Goal: Navigation & Orientation: Find specific page/section

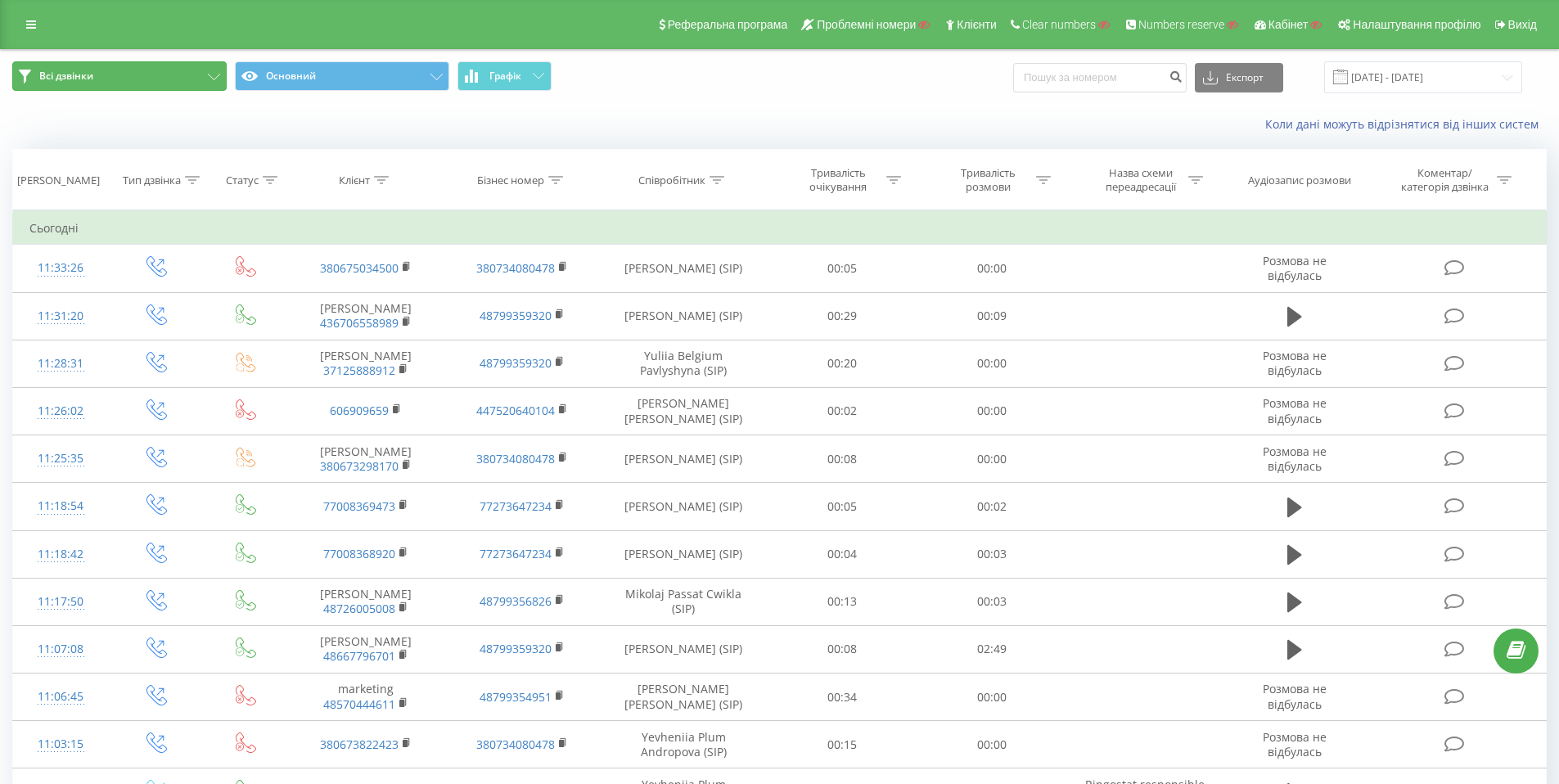
click at [198, 78] on button "Всі дзвінки" at bounding box center [119, 76] width 214 height 29
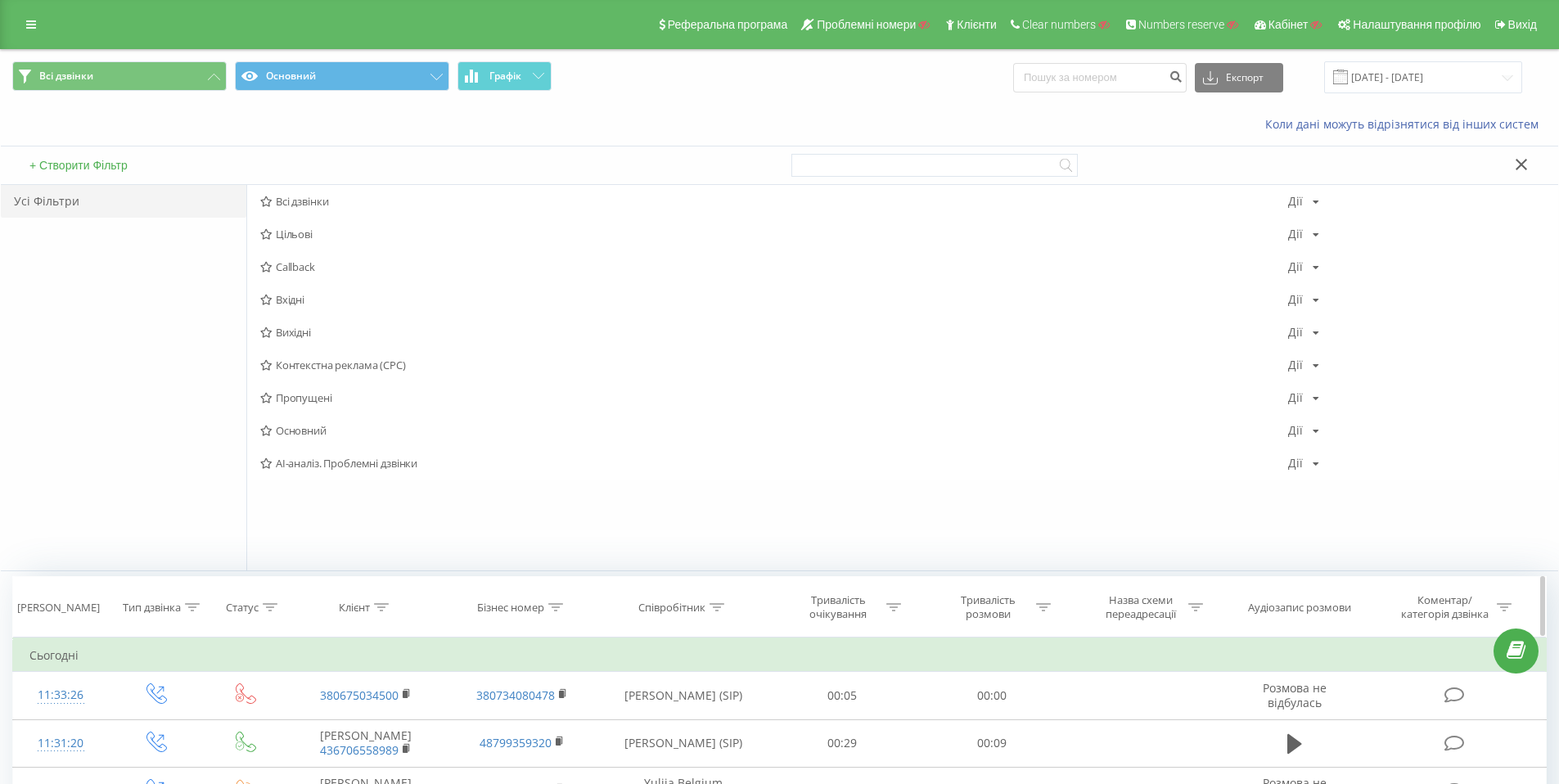
drag, startPoint x: 1525, startPoint y: 167, endPoint x: 1360, endPoint y: 196, distance: 167.5
click at [1524, 167] on icon at bounding box center [1521, 165] width 11 height 11
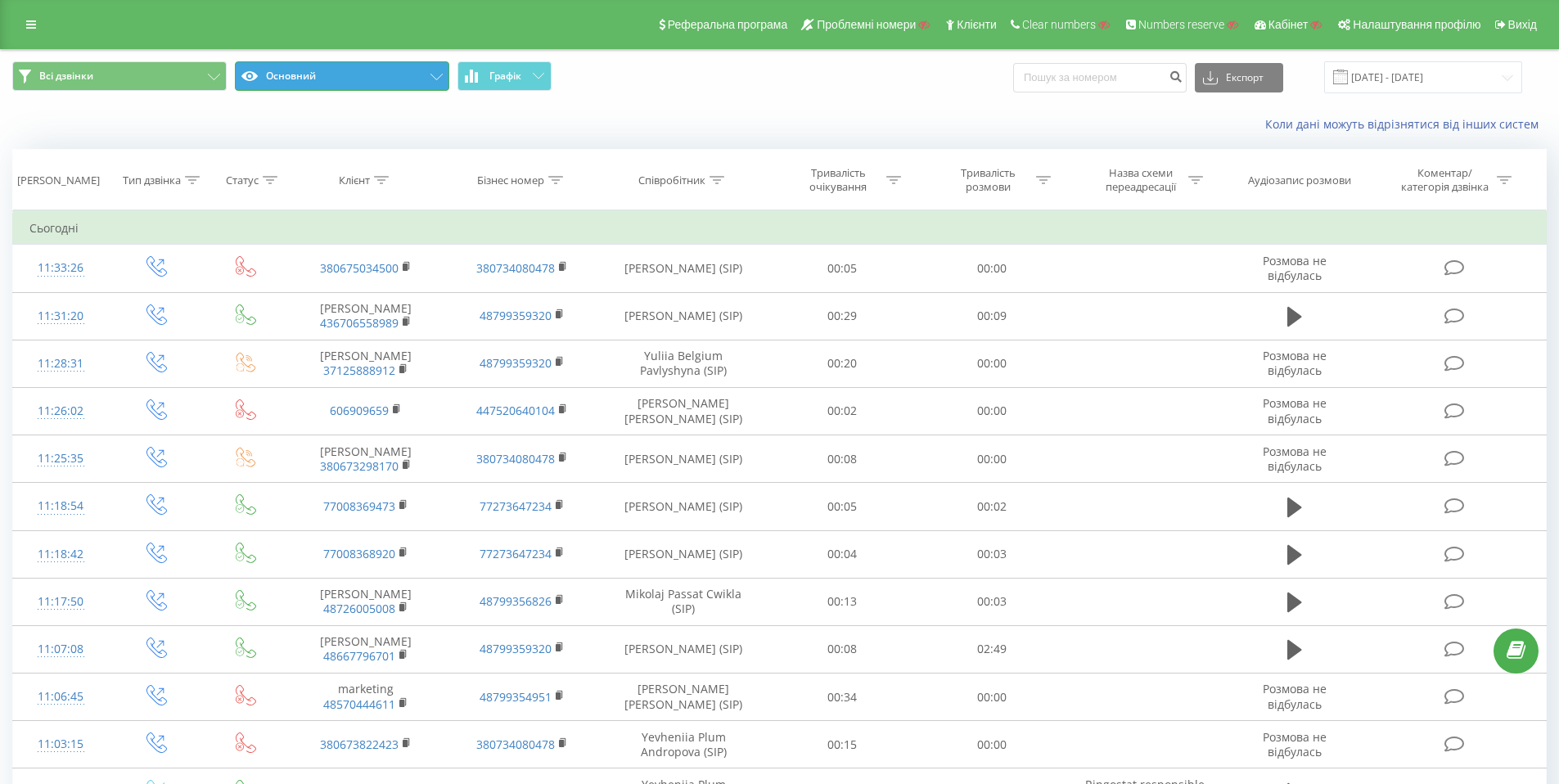
click at [404, 75] on button "Основний" at bounding box center [341, 76] width 214 height 29
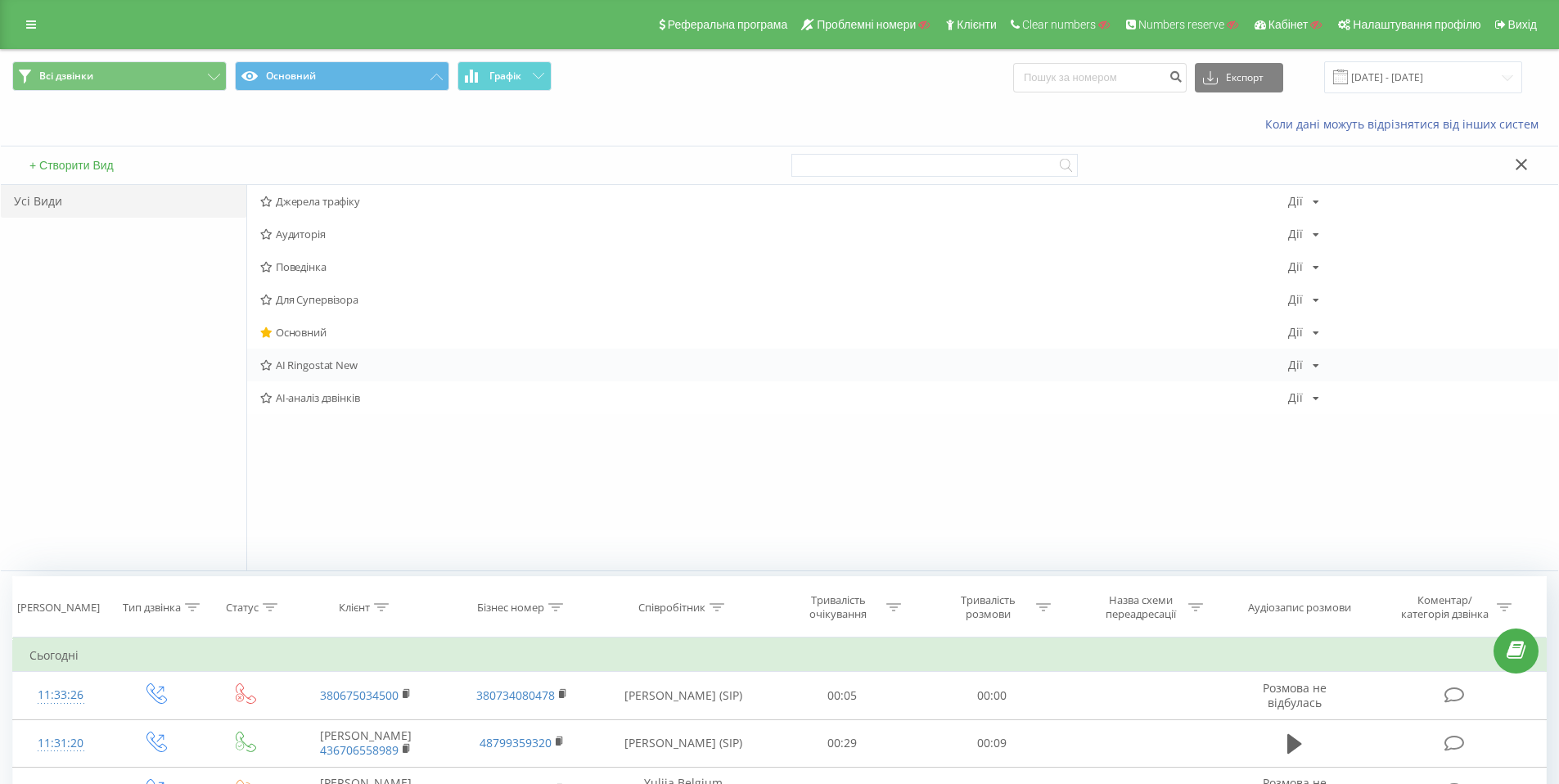
click at [336, 367] on span "AI Ringostat New" at bounding box center [774, 364] width 1028 height 11
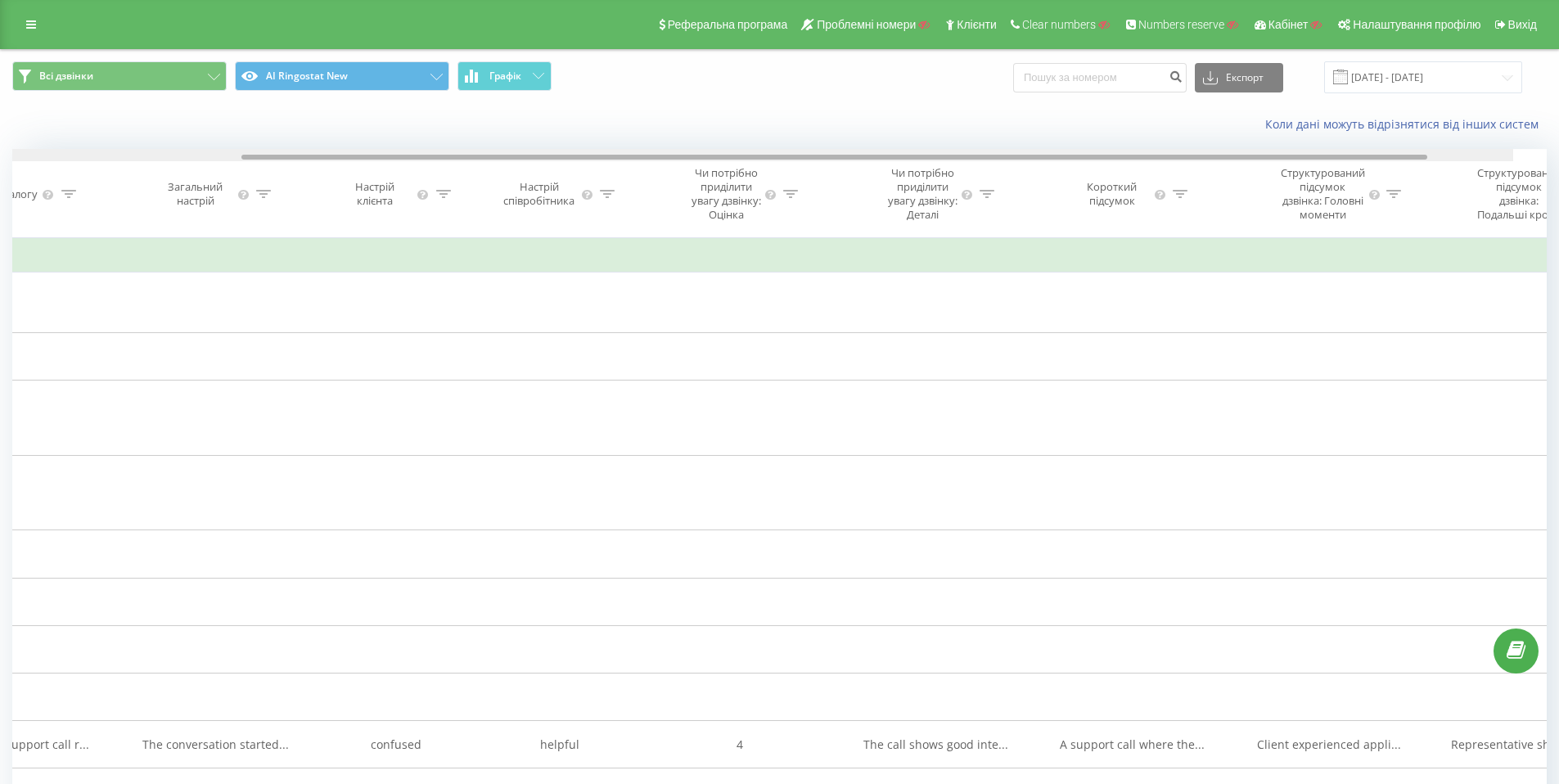
drag, startPoint x: 1169, startPoint y: 156, endPoint x: 1447, endPoint y: 159, distance: 278.0
click at [1447, 159] on div at bounding box center [745, 155] width 1534 height 12
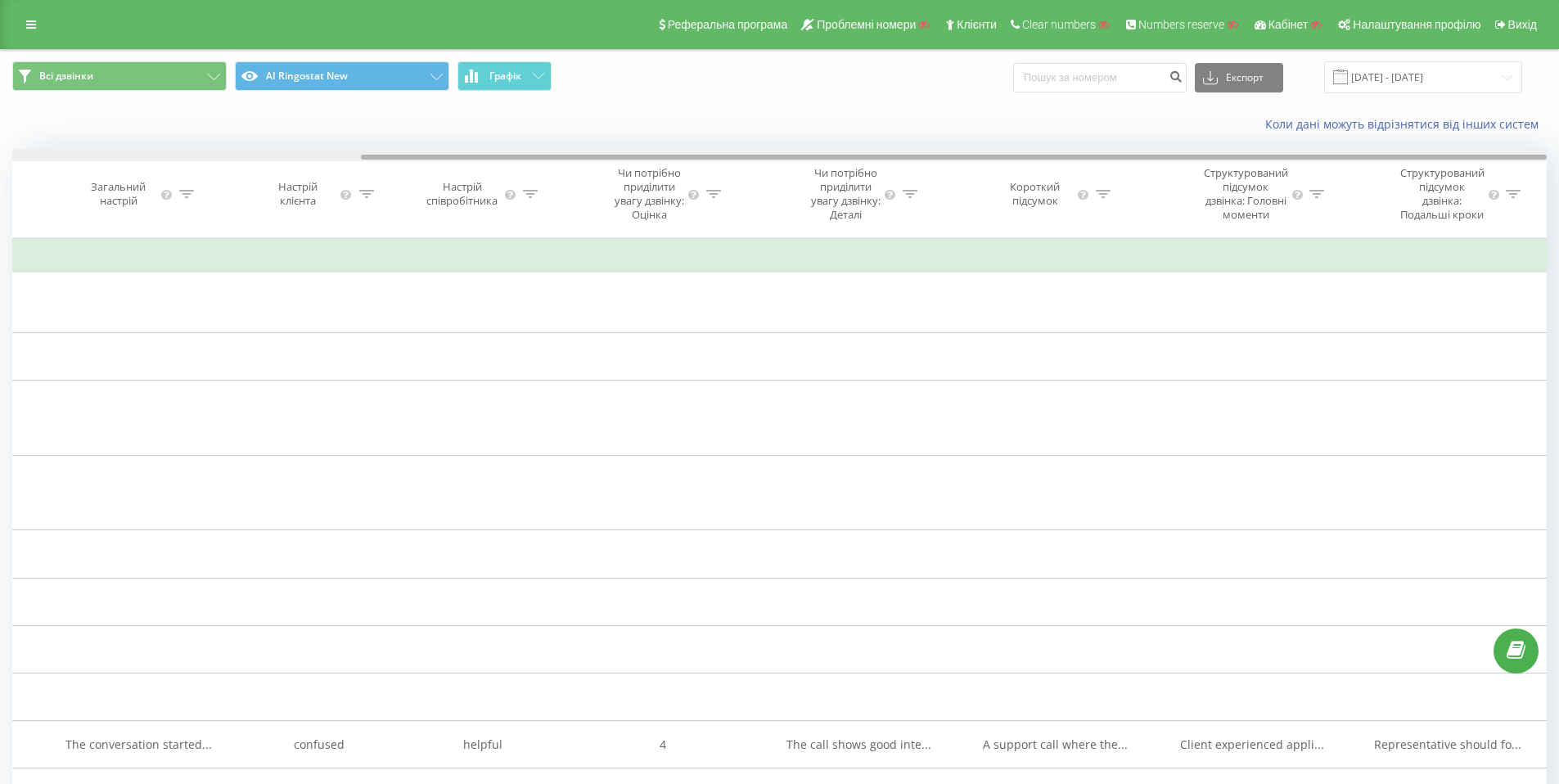
drag, startPoint x: 590, startPoint y: 154, endPoint x: 329, endPoint y: 155, distance: 261.0
click at [325, 155] on div at bounding box center [779, 155] width 1534 height 12
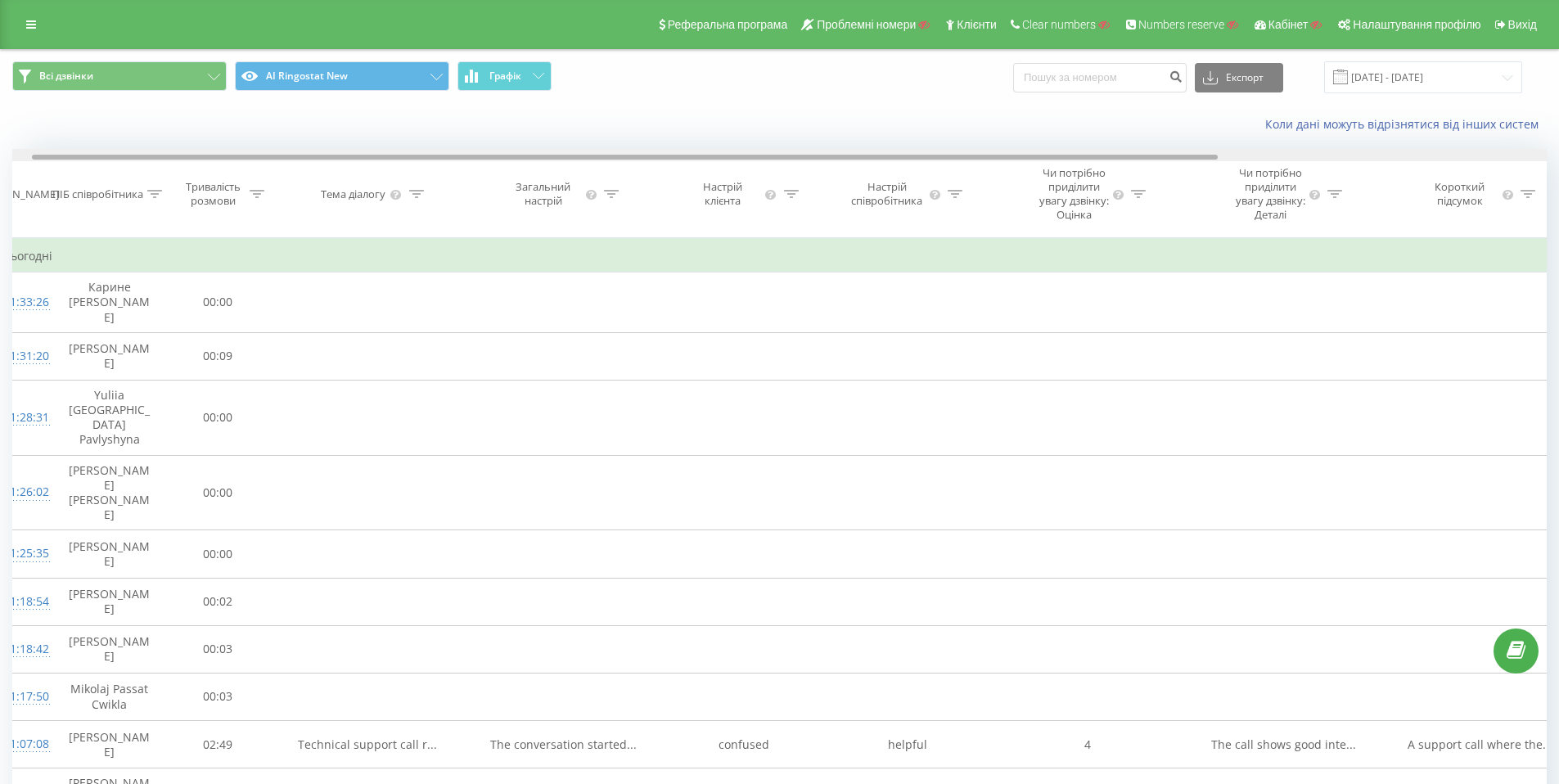
scroll to position [0, 15]
drag, startPoint x: 387, startPoint y: 156, endPoint x: 51, endPoint y: 156, distance: 336.0
click at [51, 156] on div at bounding box center [636, 156] width 1185 height 5
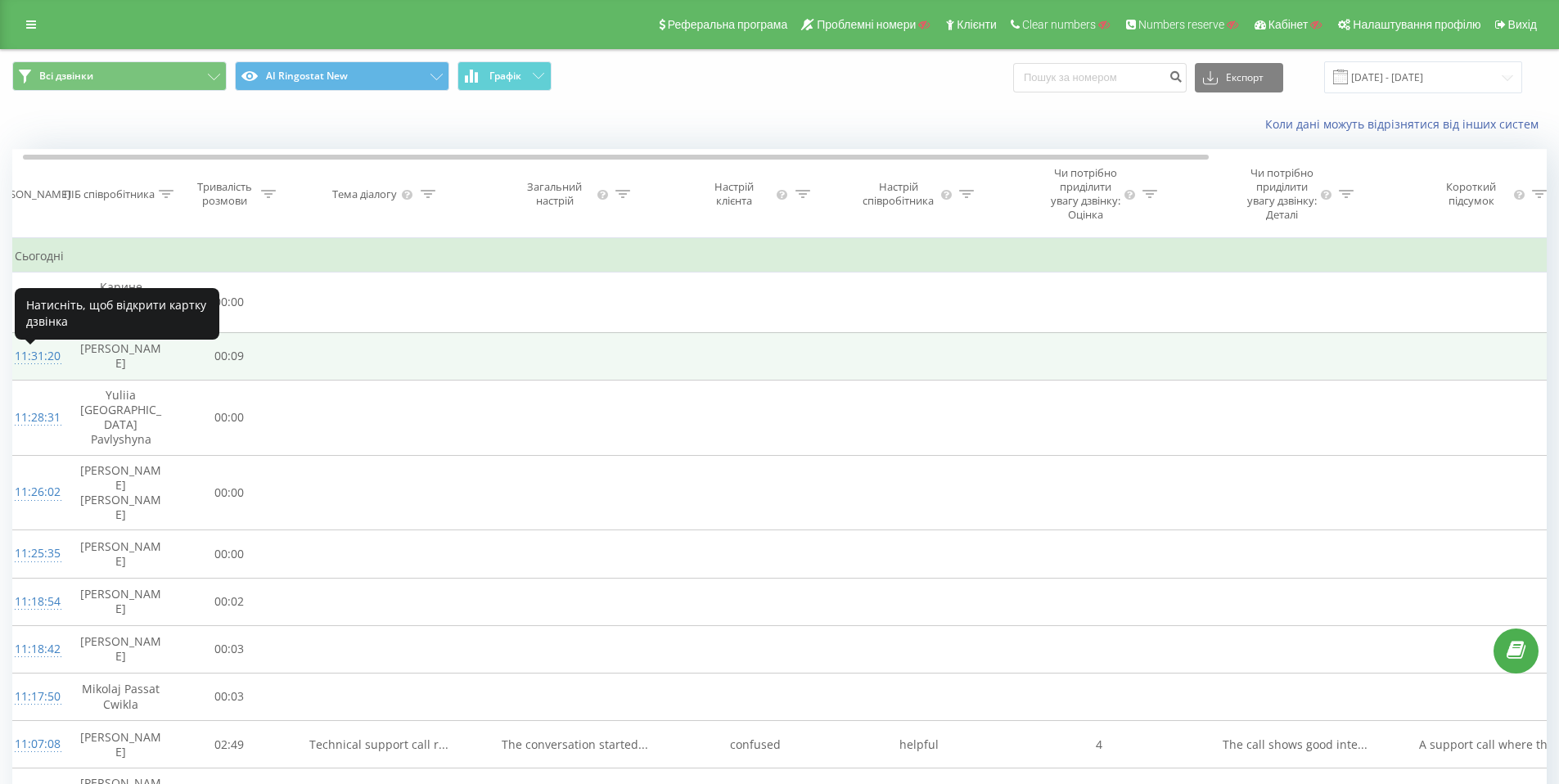
click at [31, 358] on div "11:31:20" at bounding box center [31, 356] width 33 height 32
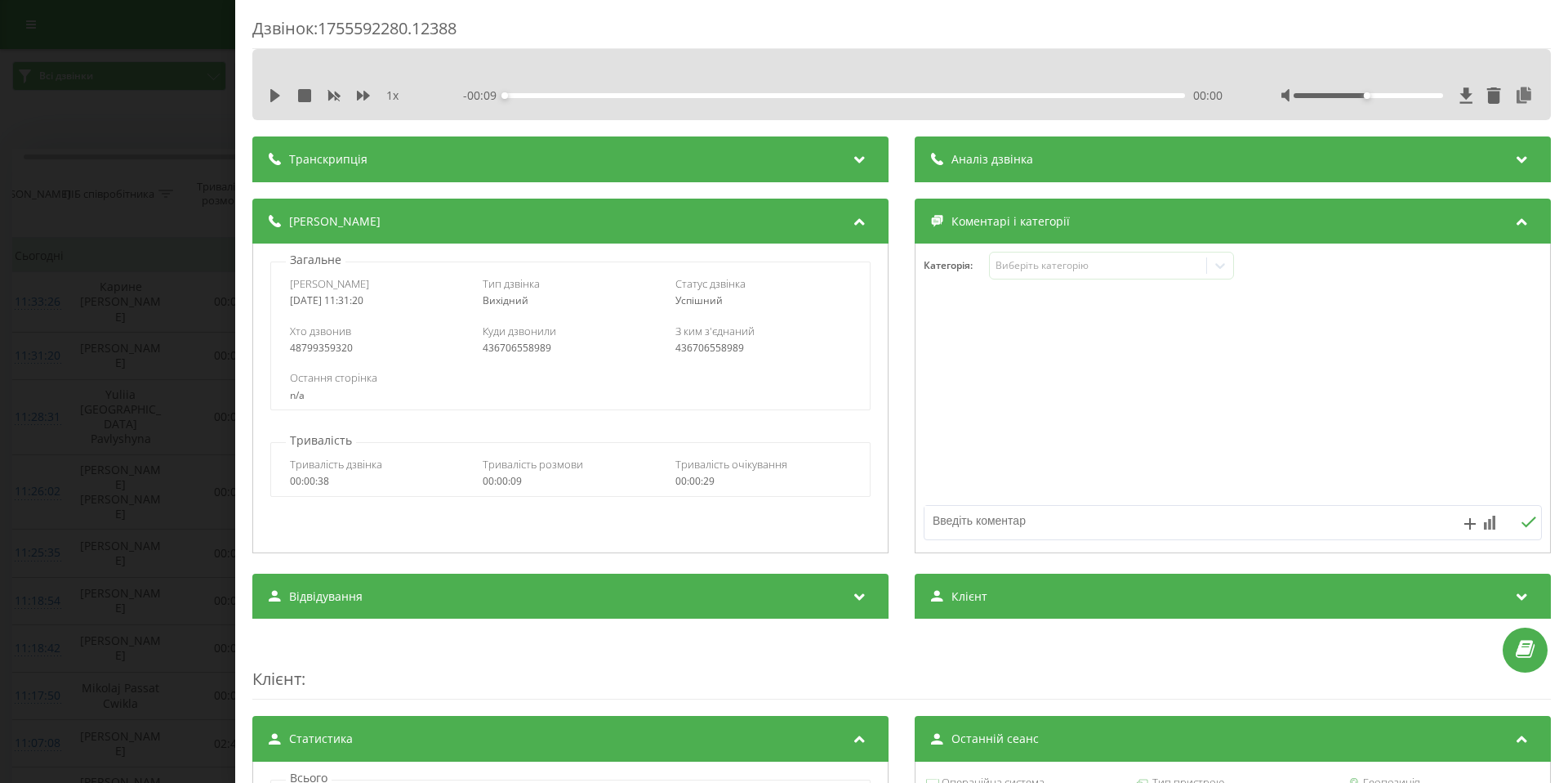
click at [87, 120] on div "Дзвінок : 1755592280.12388 1 x - 00:09 00:00 00:00 Транскрипція Для AI-аналізу …" at bounding box center [784, 392] width 1568 height 783
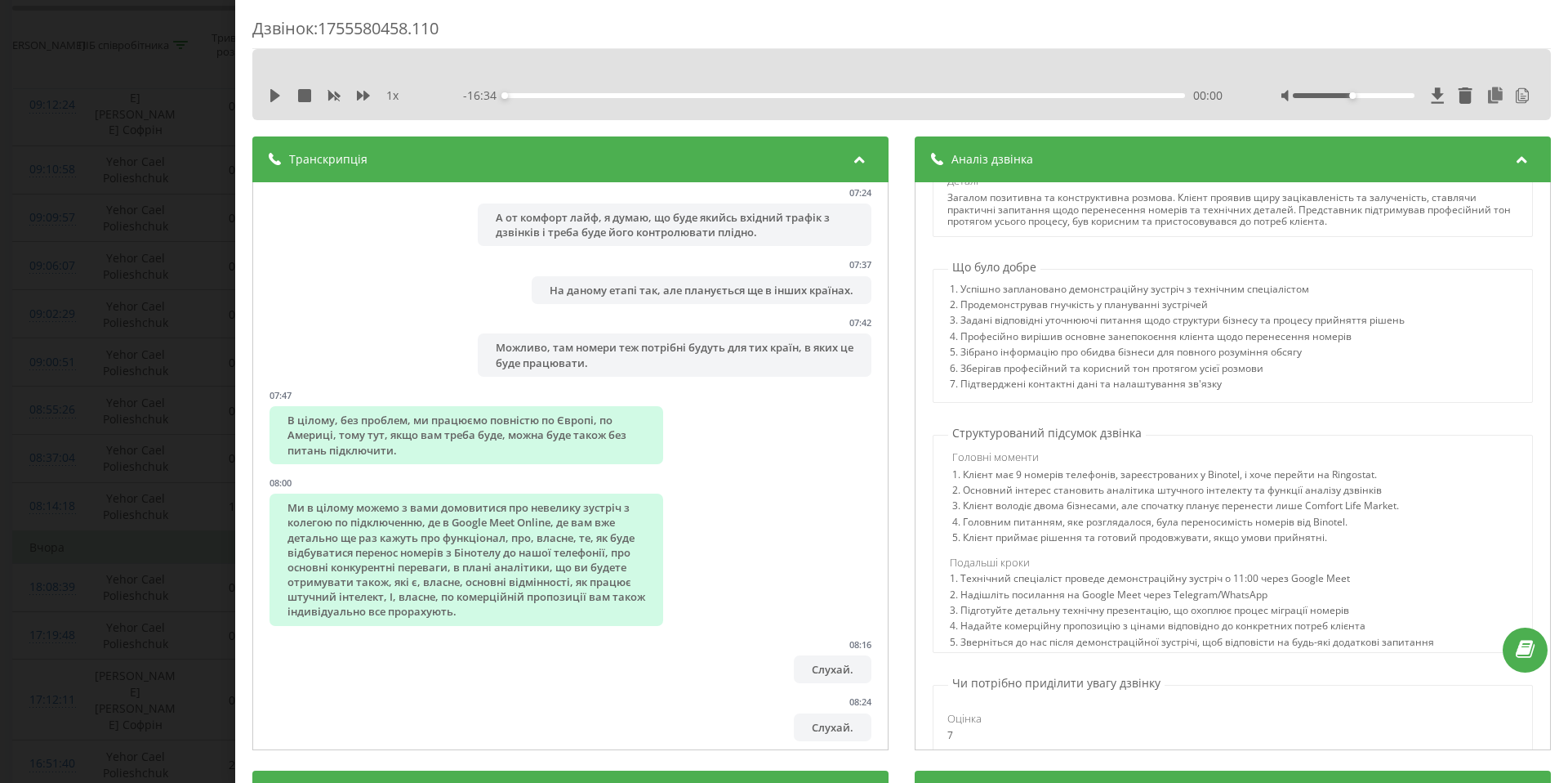
scroll to position [6457, 0]
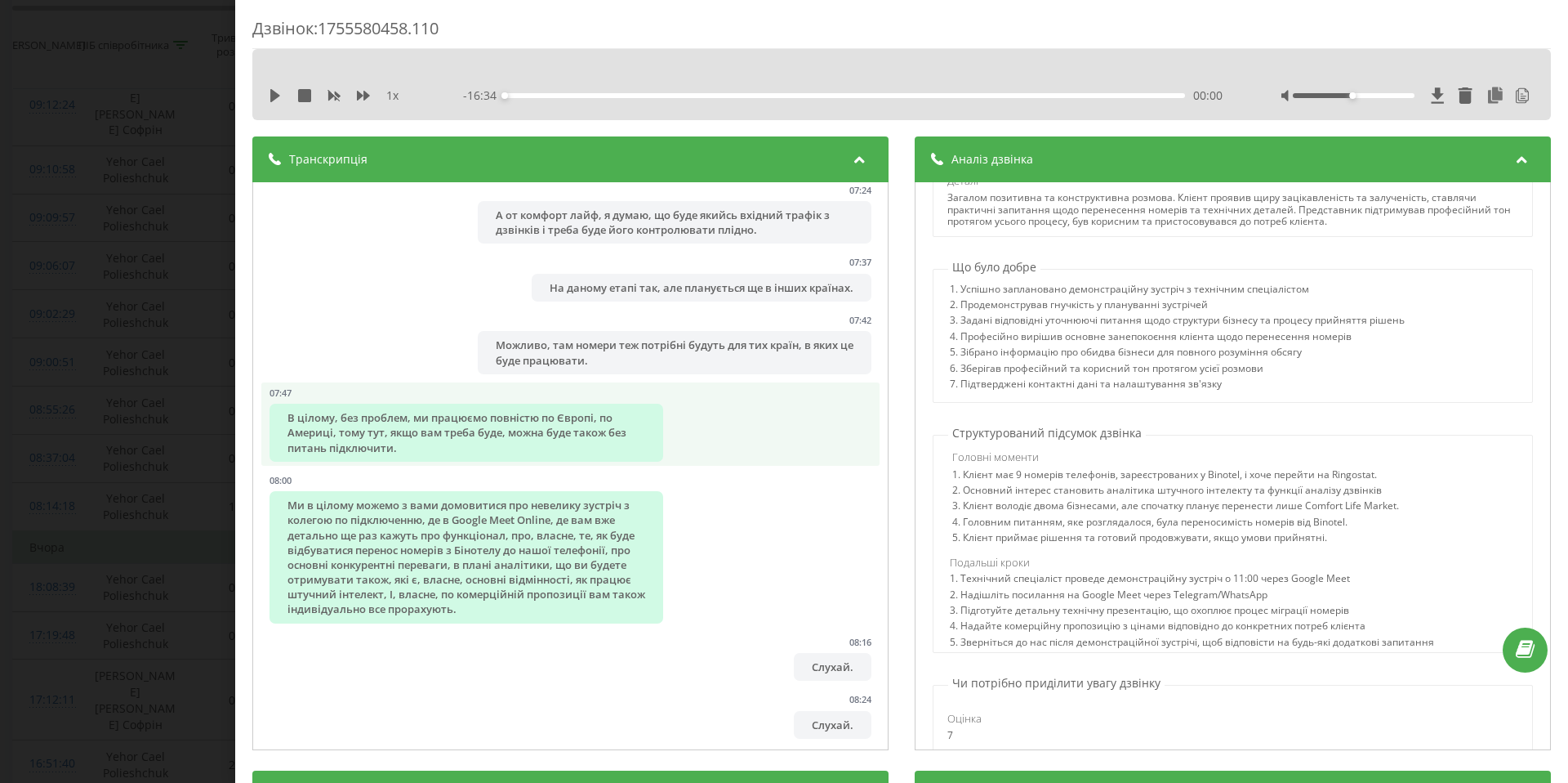
click at [574, 461] on div "В цілому, без проблем, ми працюємо повністю по Європі, по Америці, тому тут, як…" at bounding box center [466, 432] width 394 height 58
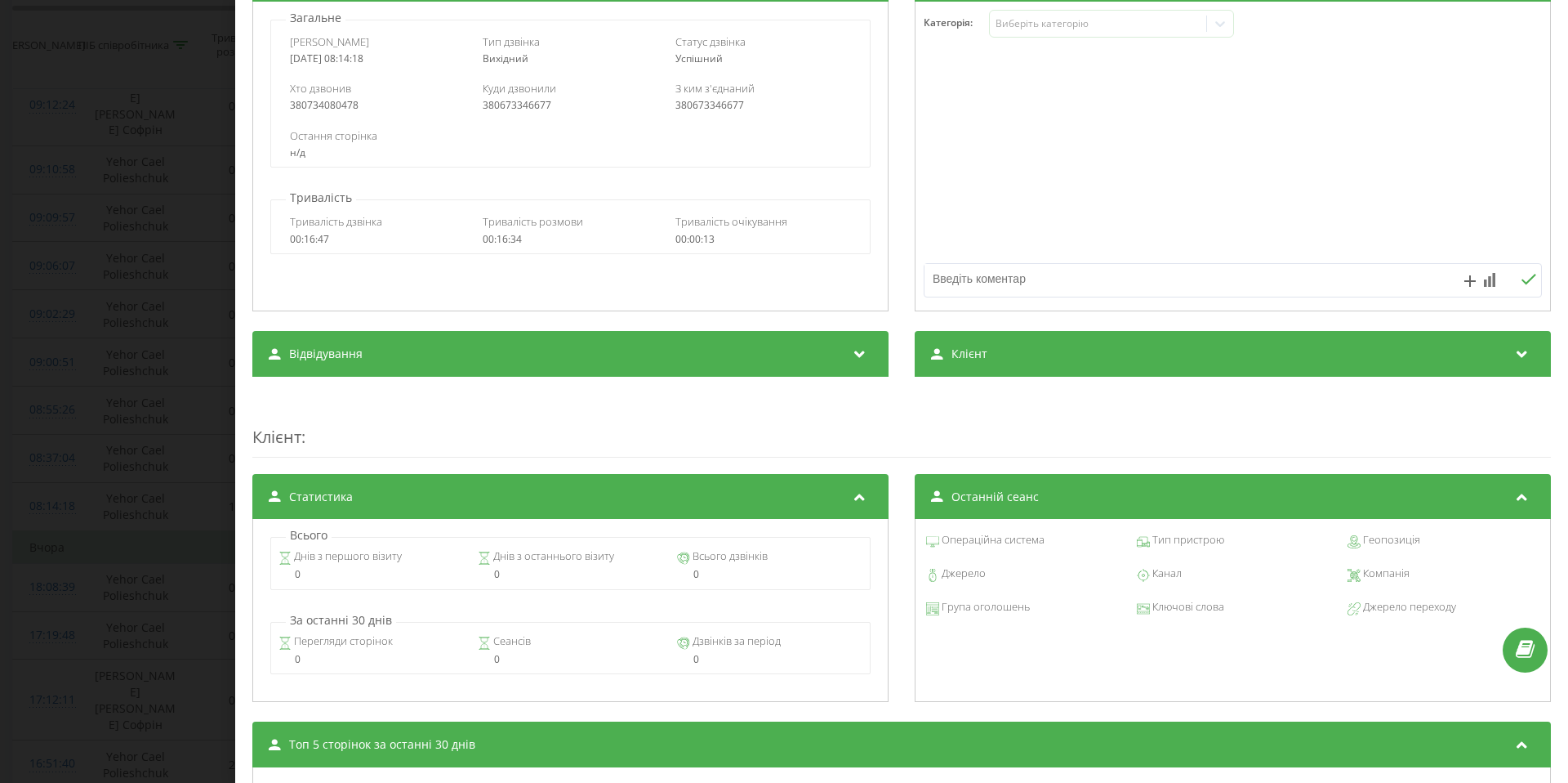
scroll to position [1066, 0]
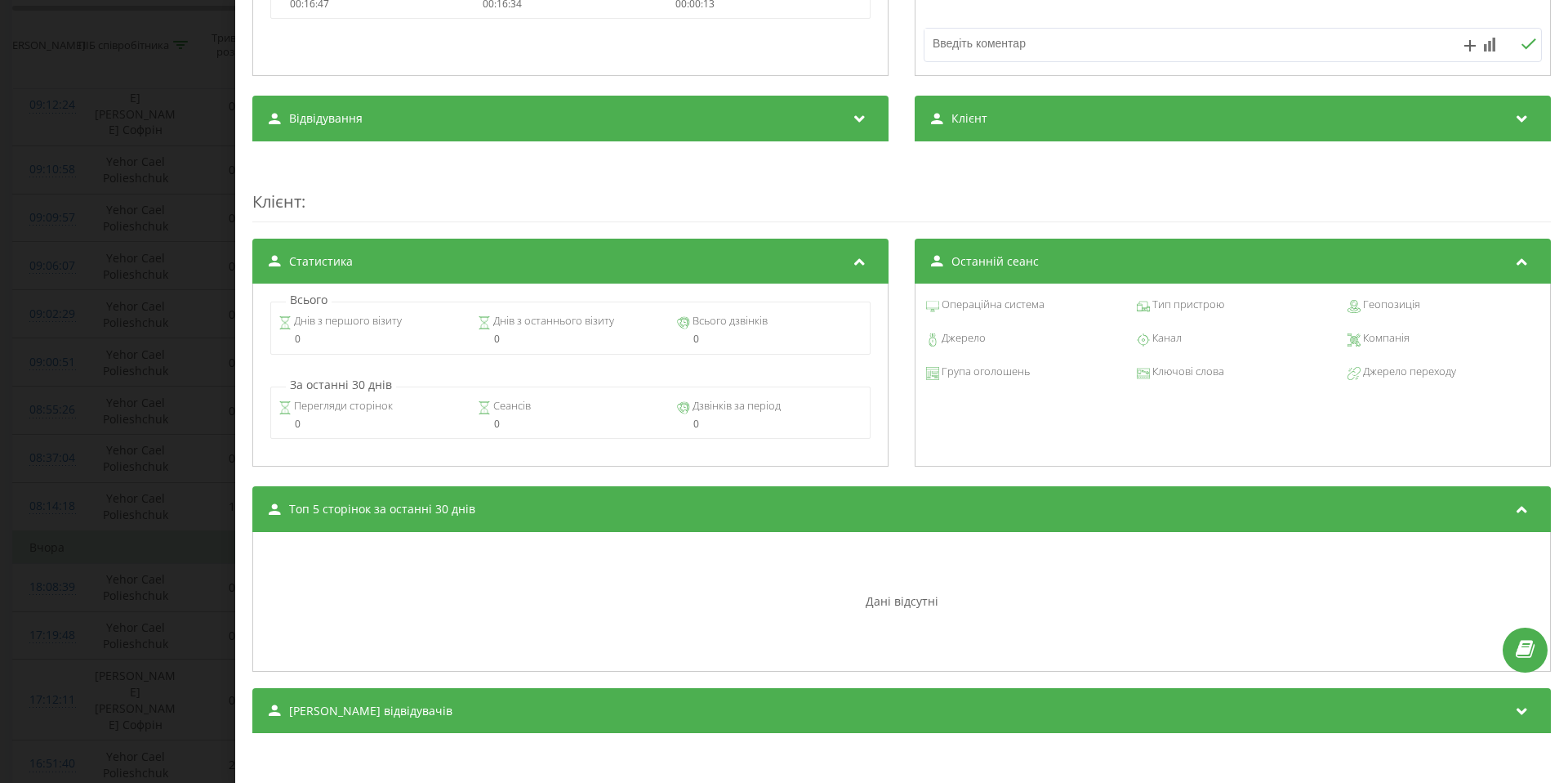
click at [739, 121] on div "Відвідування" at bounding box center [570, 119] width 637 height 46
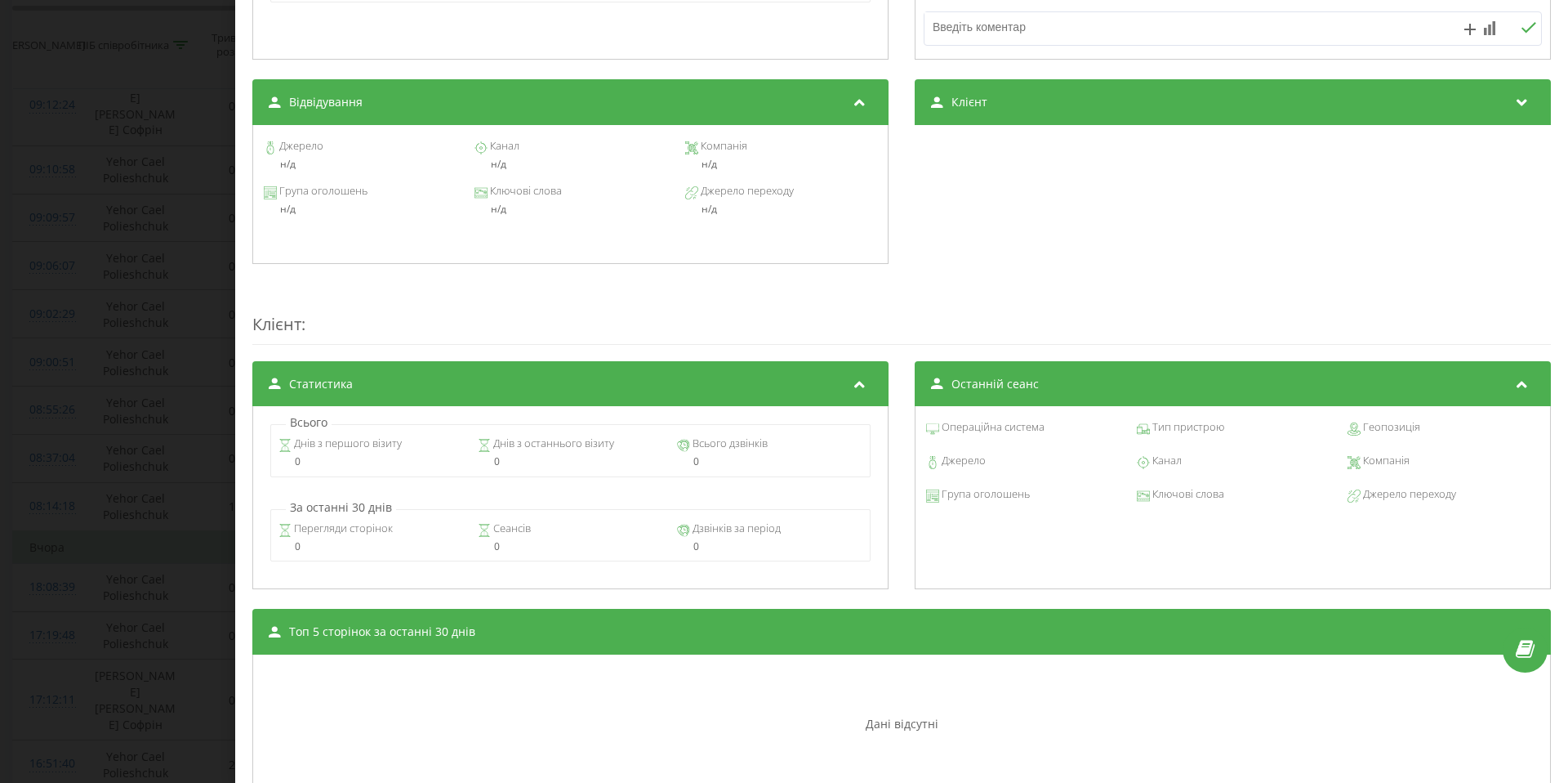
click at [383, 401] on div "Статистика" at bounding box center [570, 384] width 637 height 46
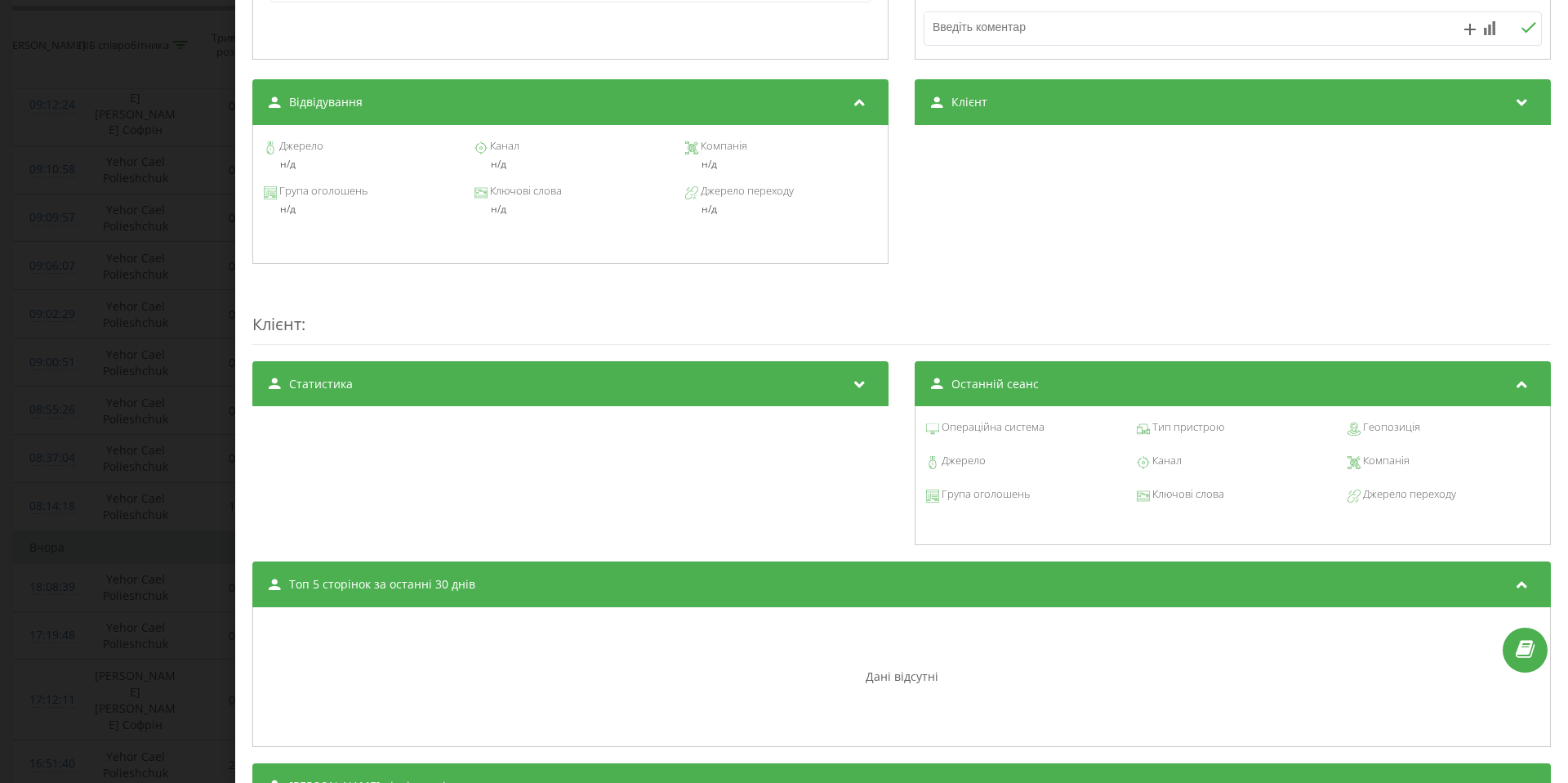
click at [388, 407] on div "Статистика" at bounding box center [570, 384] width 637 height 46
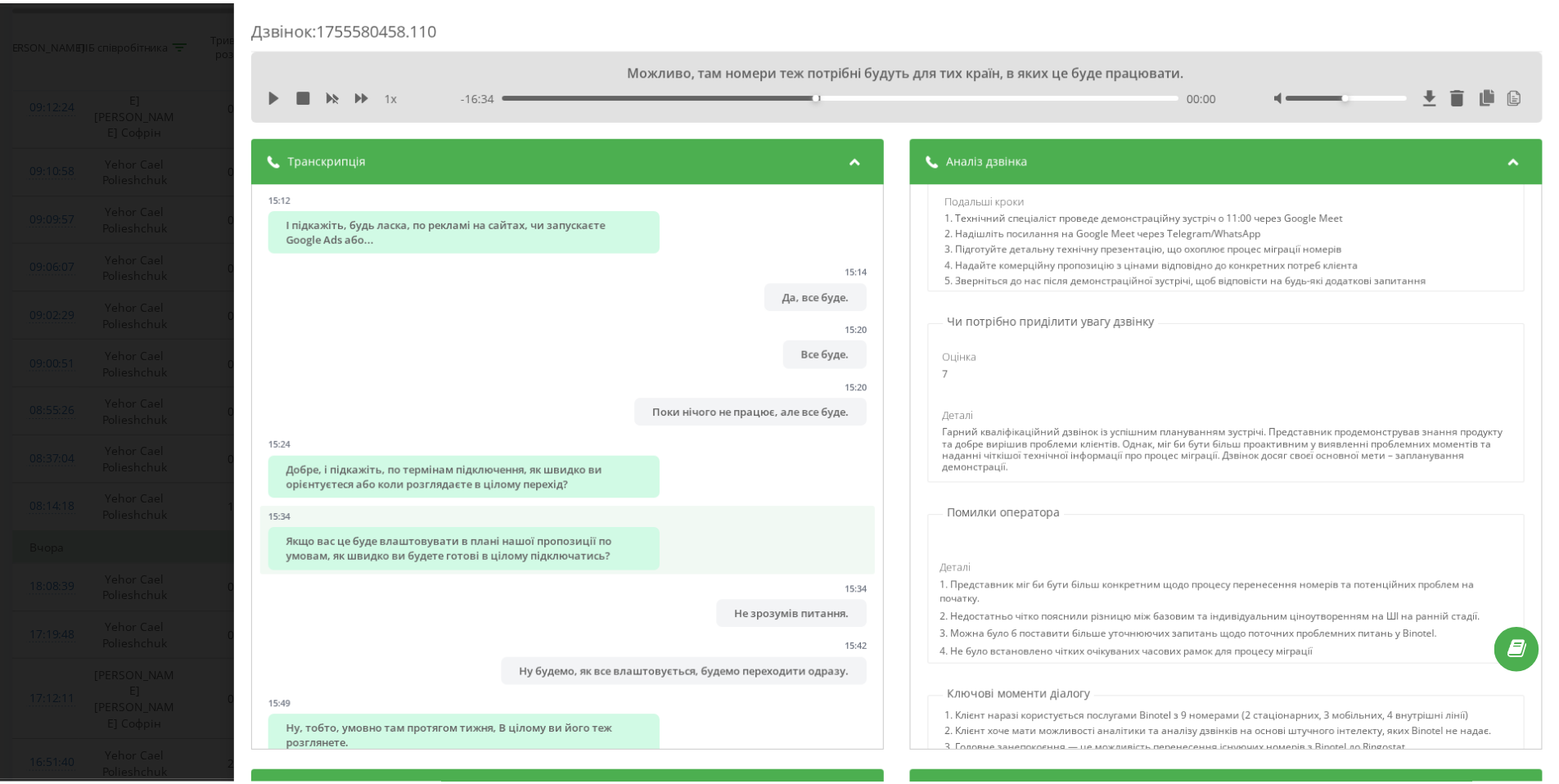
scroll to position [12468, 0]
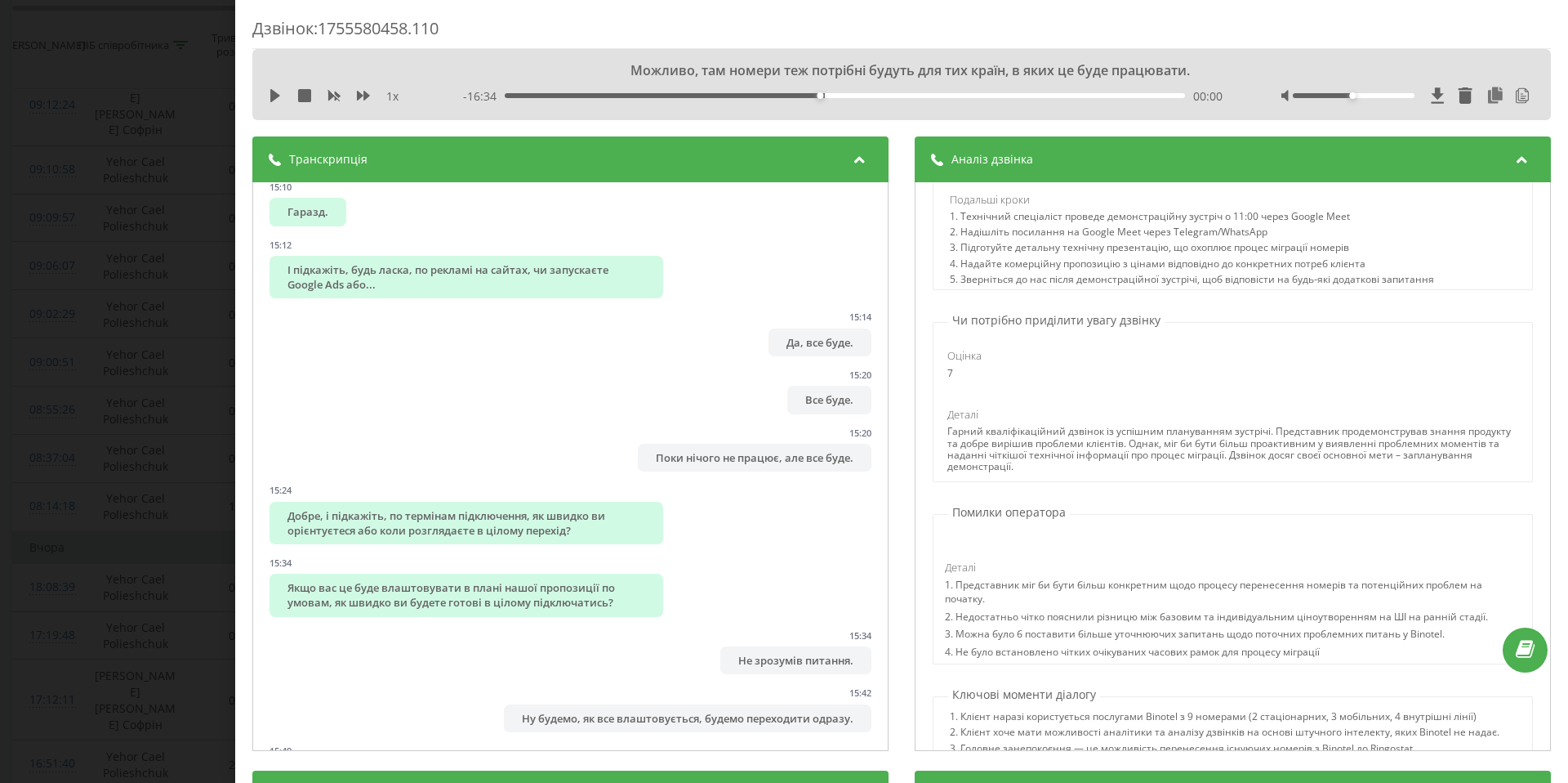
click at [204, 303] on div "Дзвінок : 1755580458.110 Можливо, там номери теж потрібні будуть для тих країн,…" at bounding box center [784, 392] width 1568 height 783
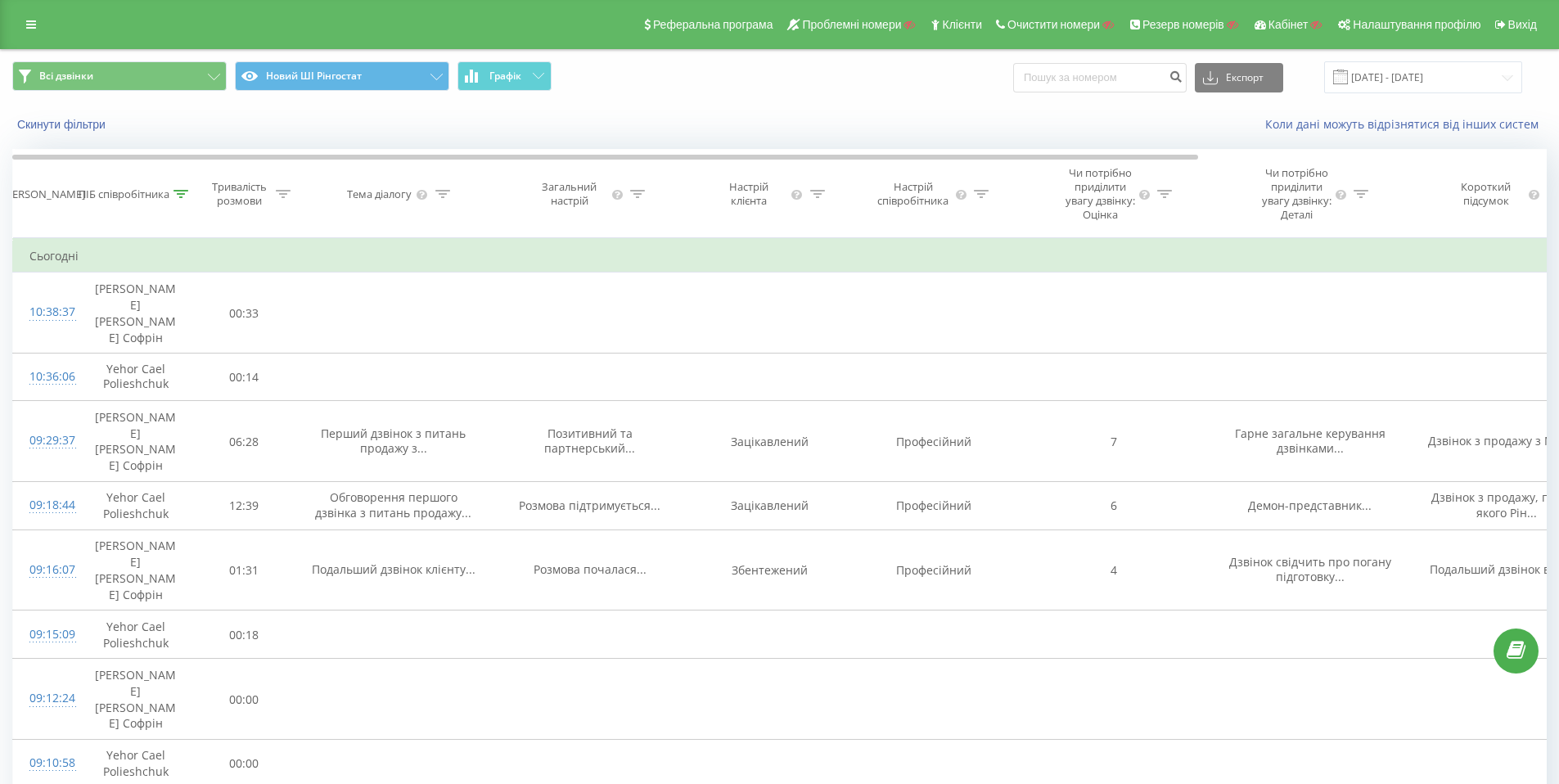
click at [13, 18] on div "Реферальна програма Проблемні номери Клієнти Очистити номери Резерв номерів Каб…" at bounding box center [780, 24] width 1559 height 49
click at [17, 24] on link at bounding box center [31, 24] width 29 height 23
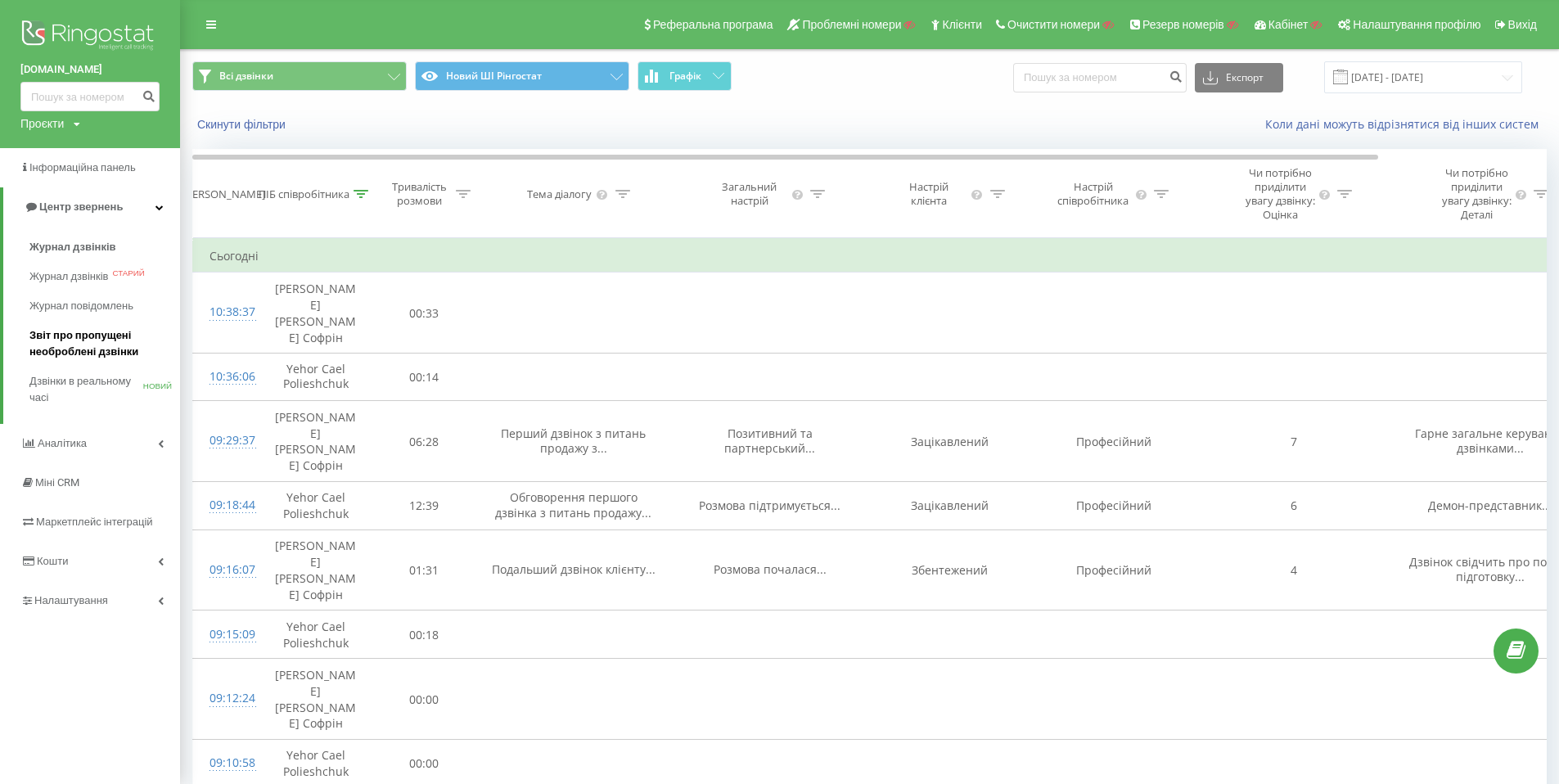
click at [93, 336] on span "Звіт про пропущені необроблені дзвінки" at bounding box center [100, 344] width 143 height 33
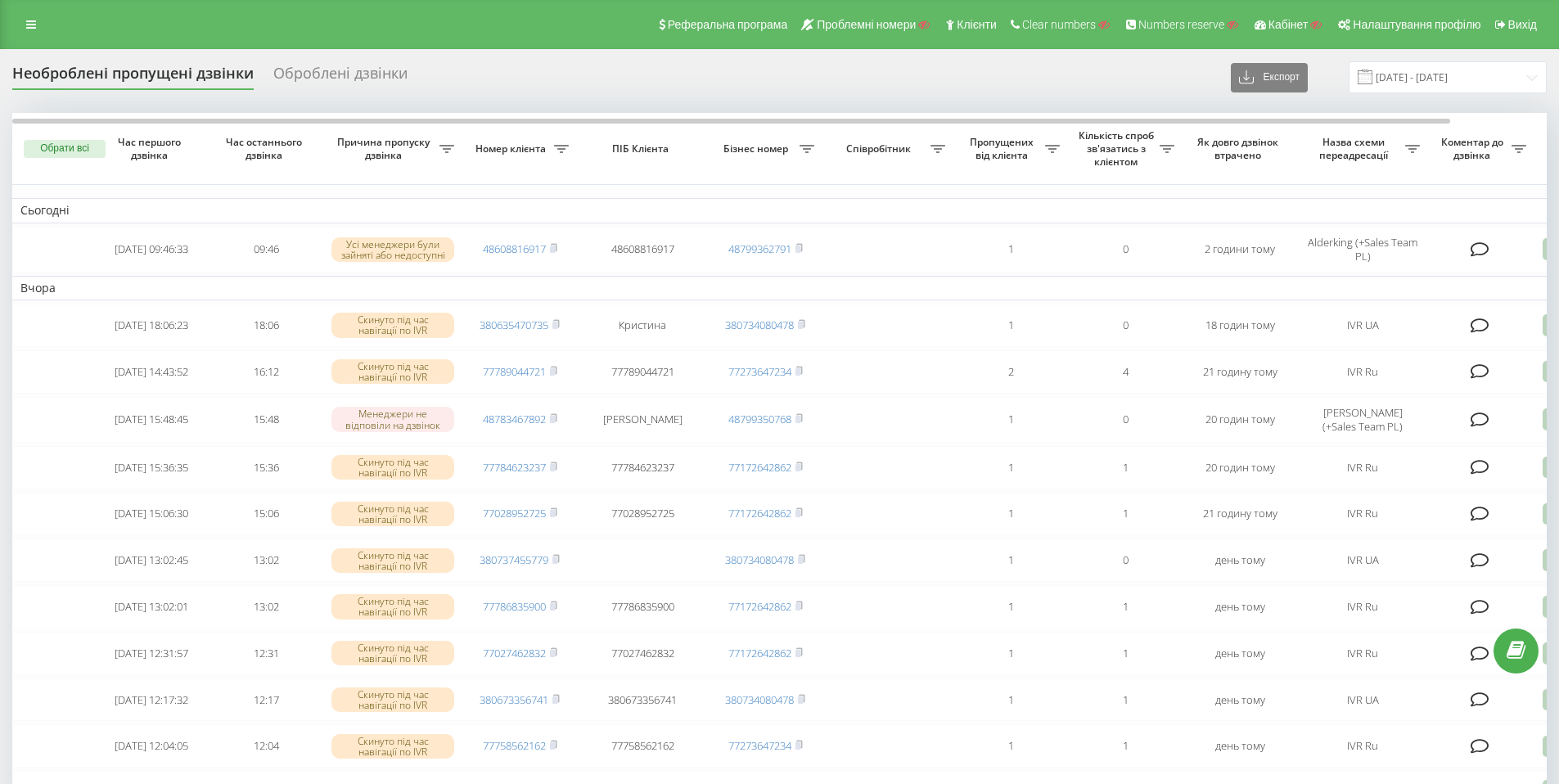
click at [312, 70] on div "Оброблені дзвінки" at bounding box center [341, 77] width 134 height 26
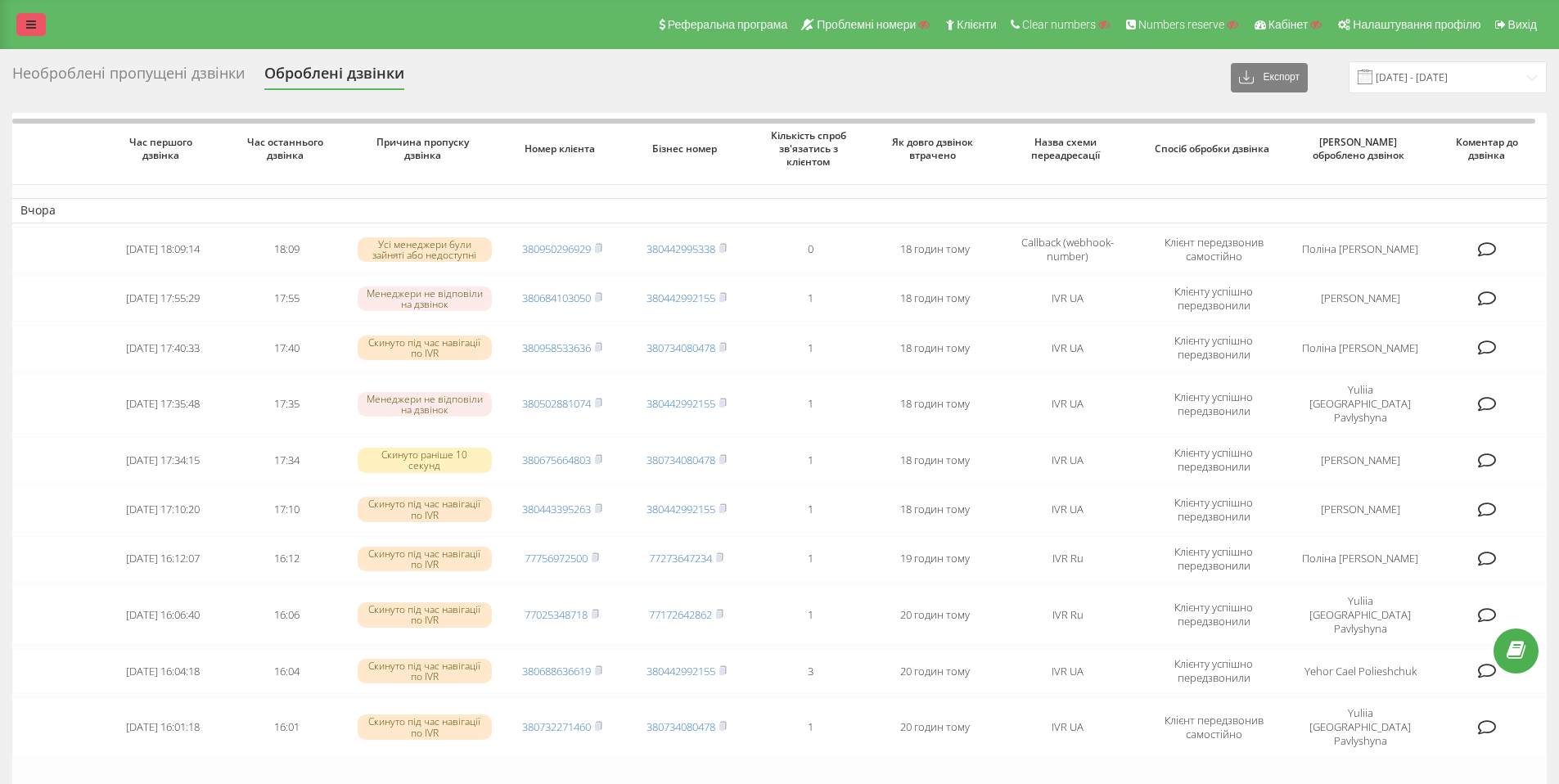
click at [38, 23] on link at bounding box center [31, 24] width 29 height 23
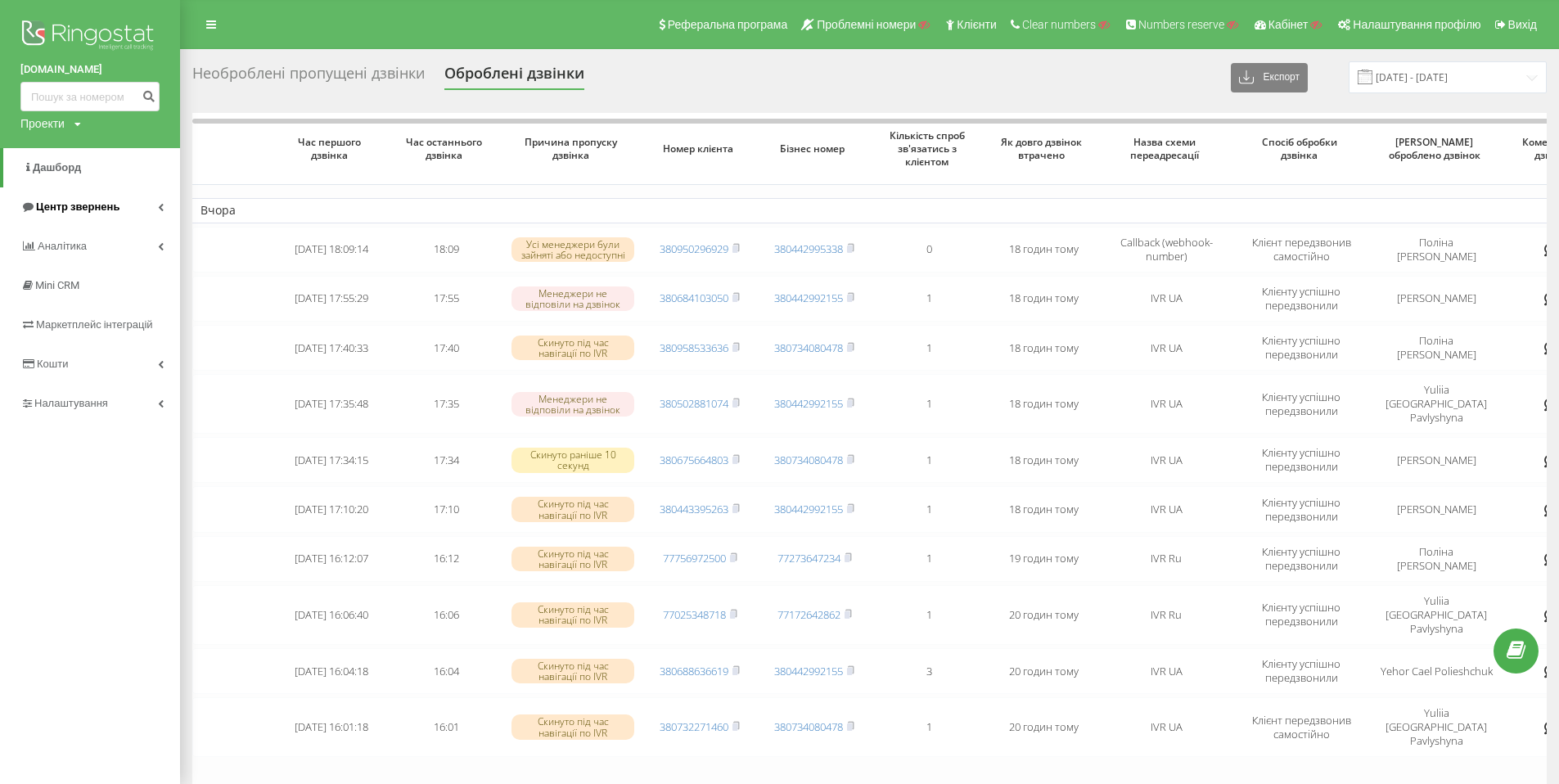
click at [128, 211] on link "Центр звернень" at bounding box center [90, 207] width 180 height 40
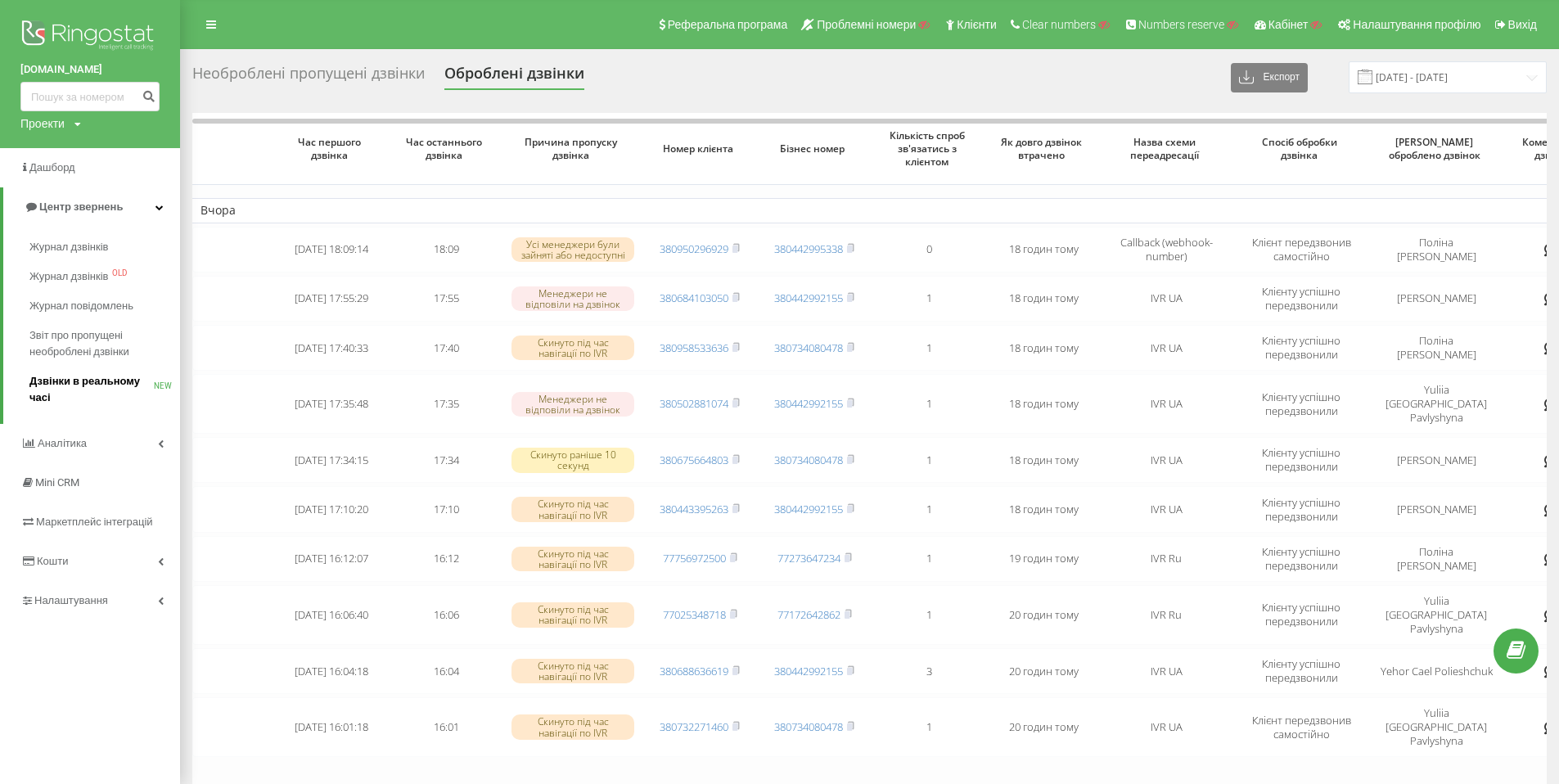
click at [126, 375] on span "Дзвінки в реальному часі" at bounding box center [91, 389] width 124 height 33
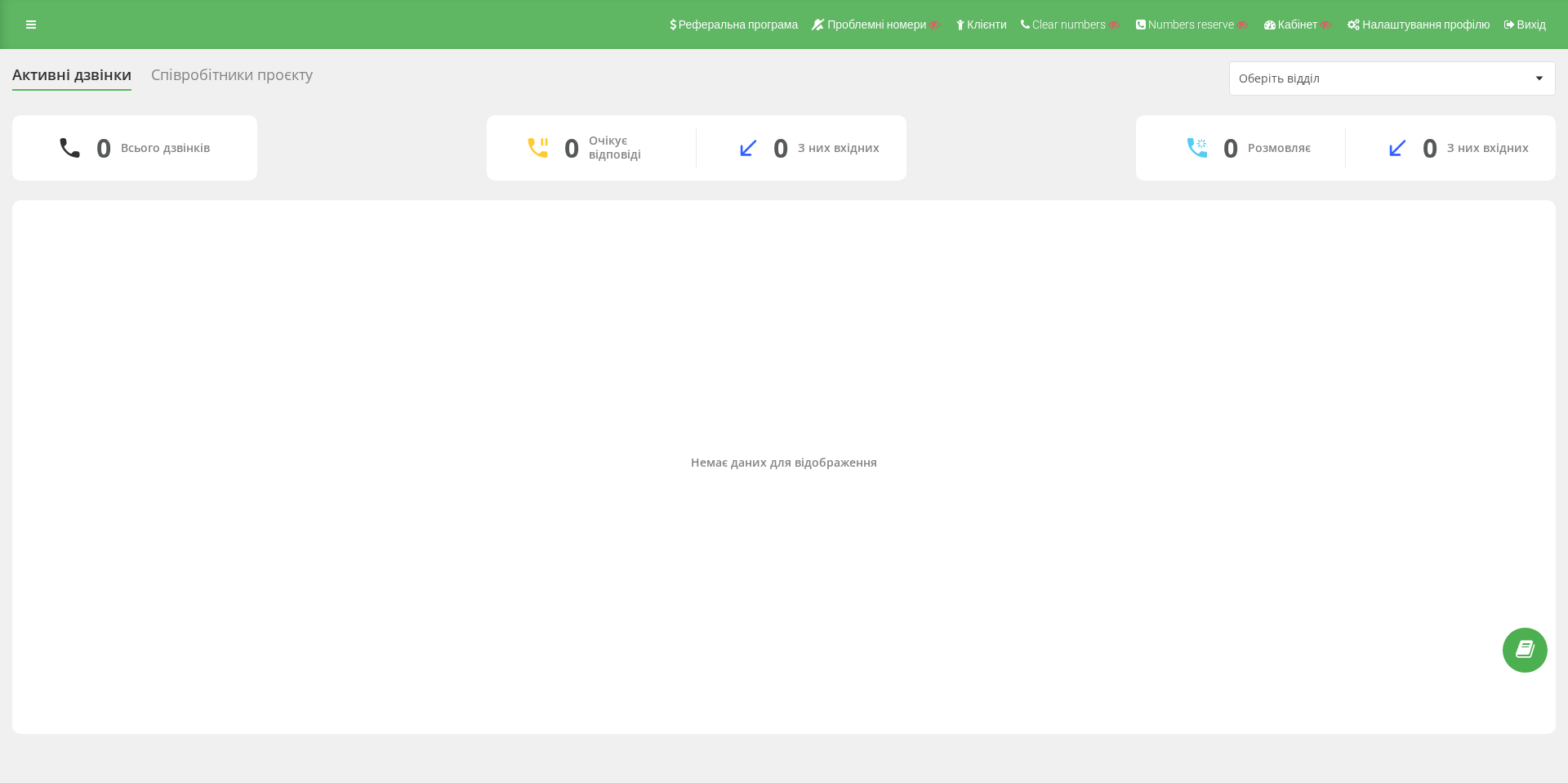
click at [244, 74] on div "Співробітники проєкту" at bounding box center [232, 79] width 162 height 26
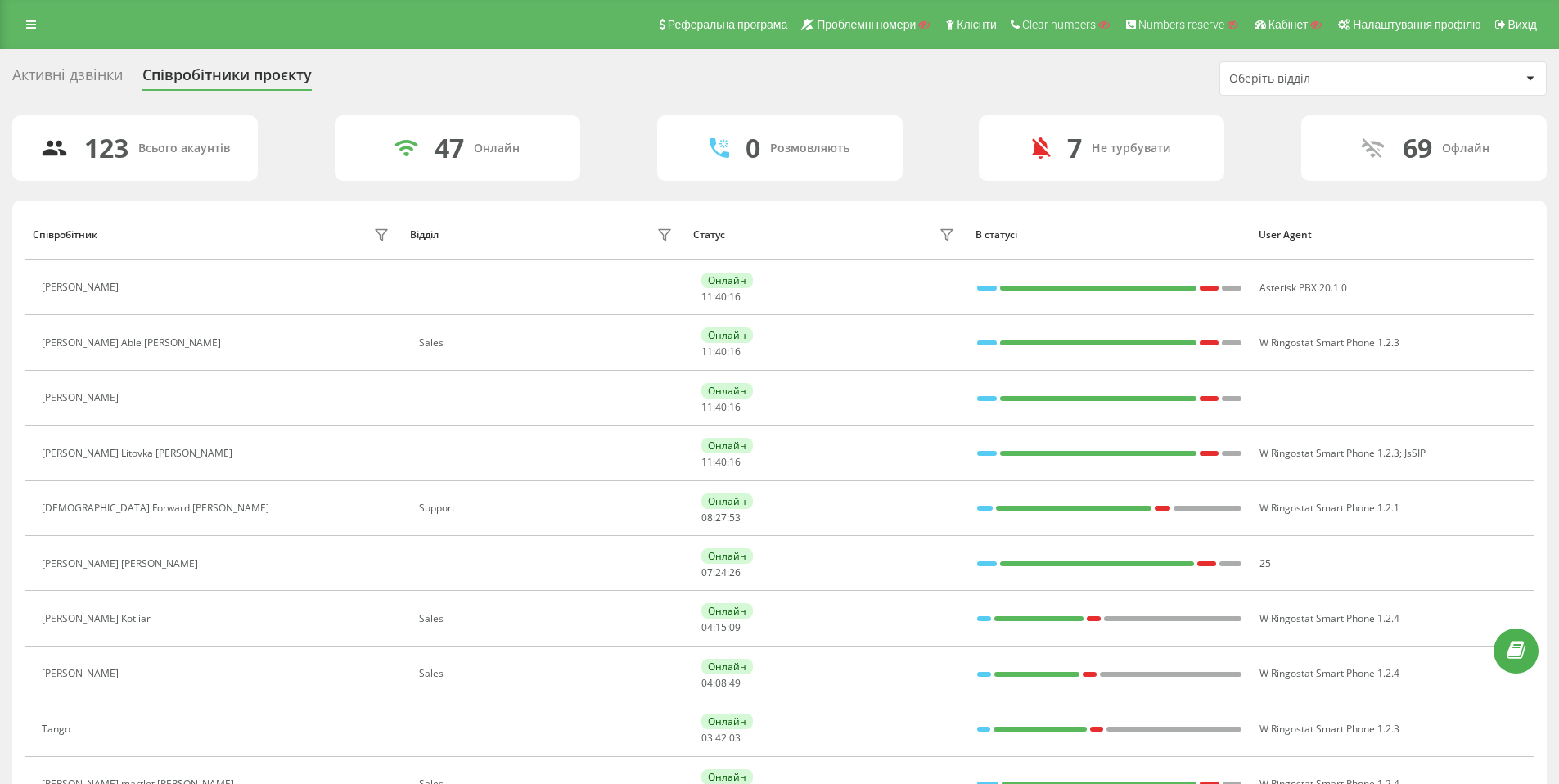
click at [80, 68] on div "Активні дзвінки" at bounding box center [67, 79] width 110 height 26
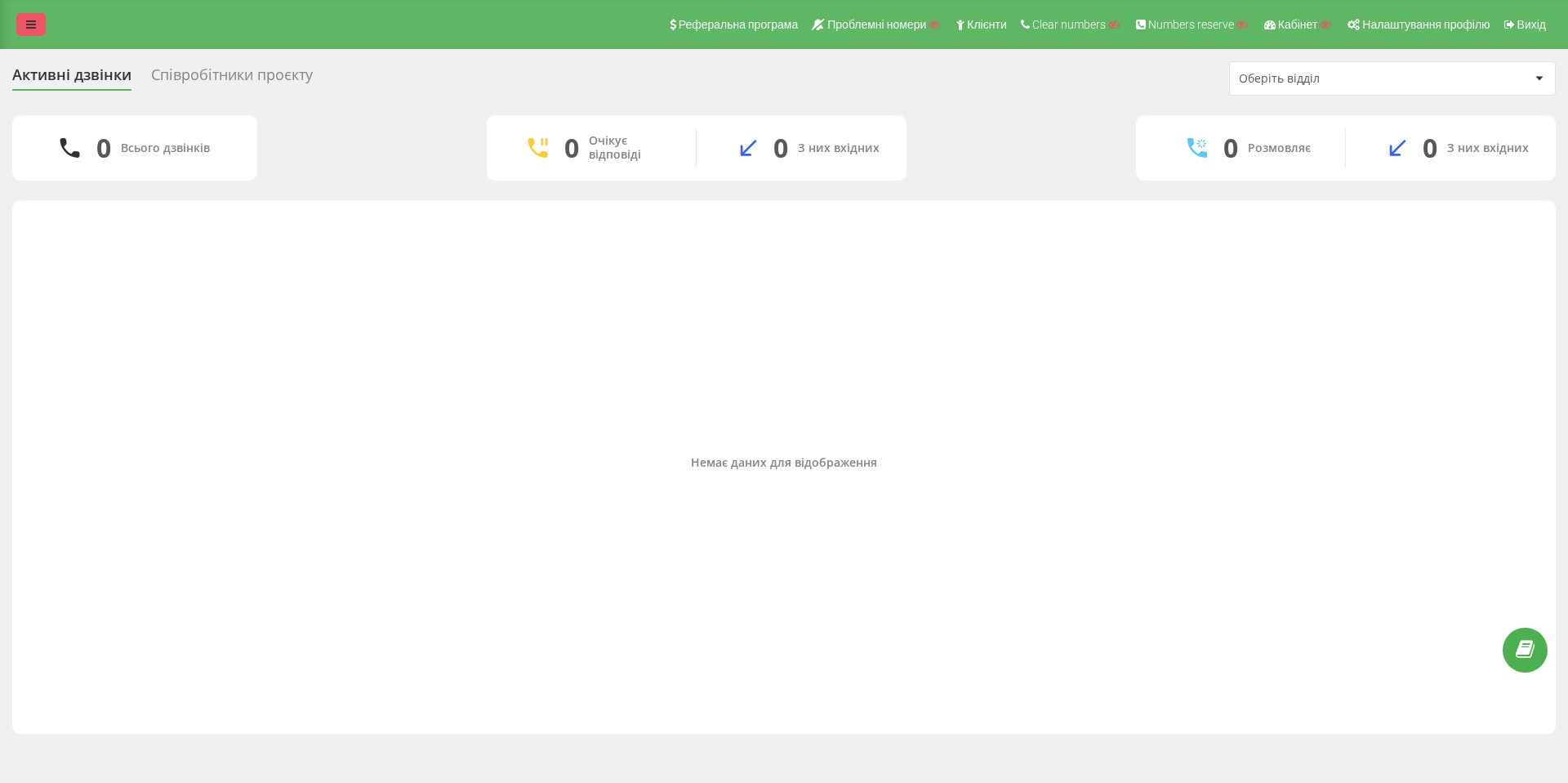
click at [37, 25] on link at bounding box center [31, 24] width 29 height 23
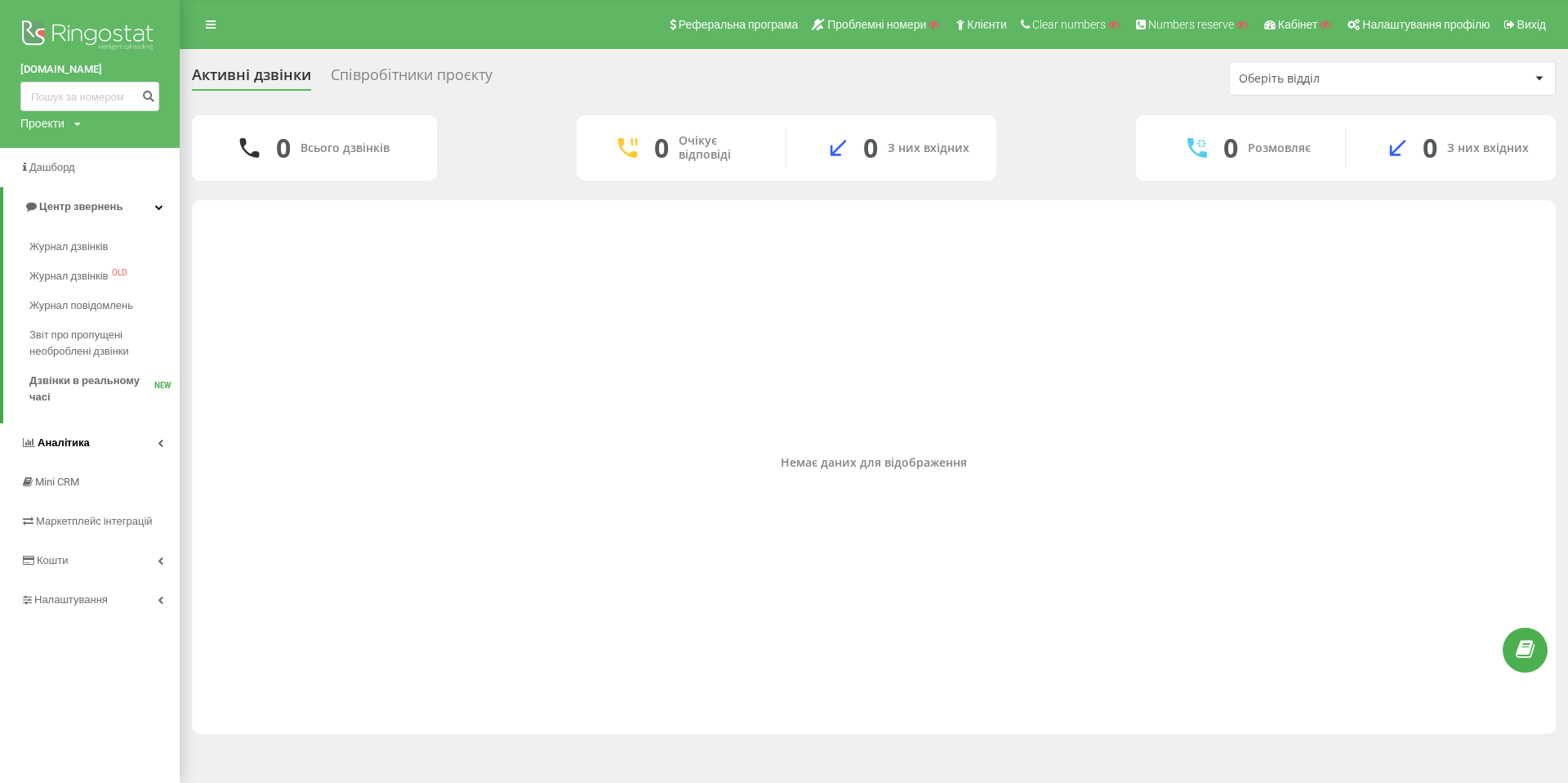
click at [142, 445] on link "Аналiтика" at bounding box center [90, 443] width 180 height 40
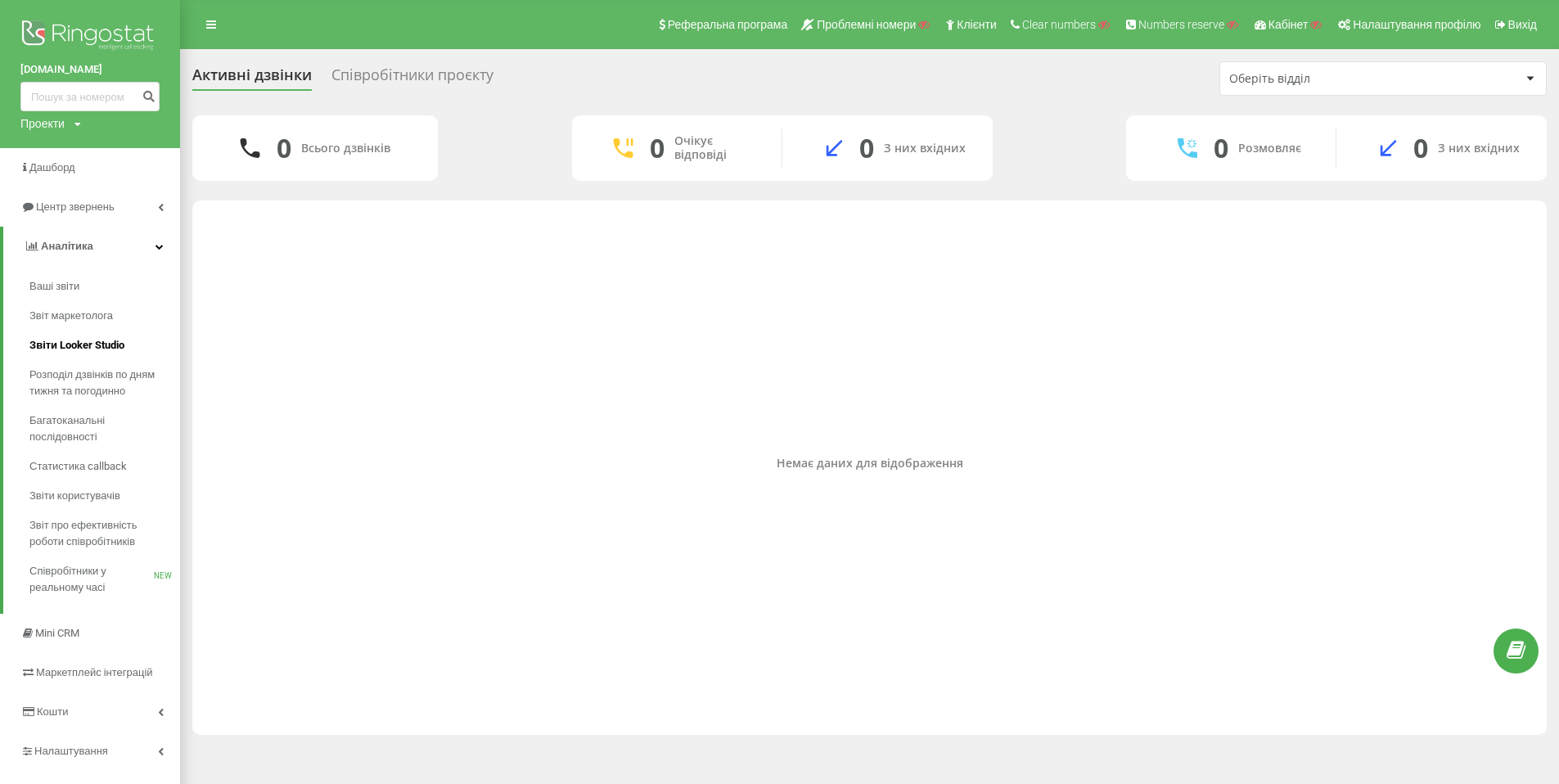
click at [76, 344] on span "Звіти Looker Studio" at bounding box center [76, 345] width 95 height 17
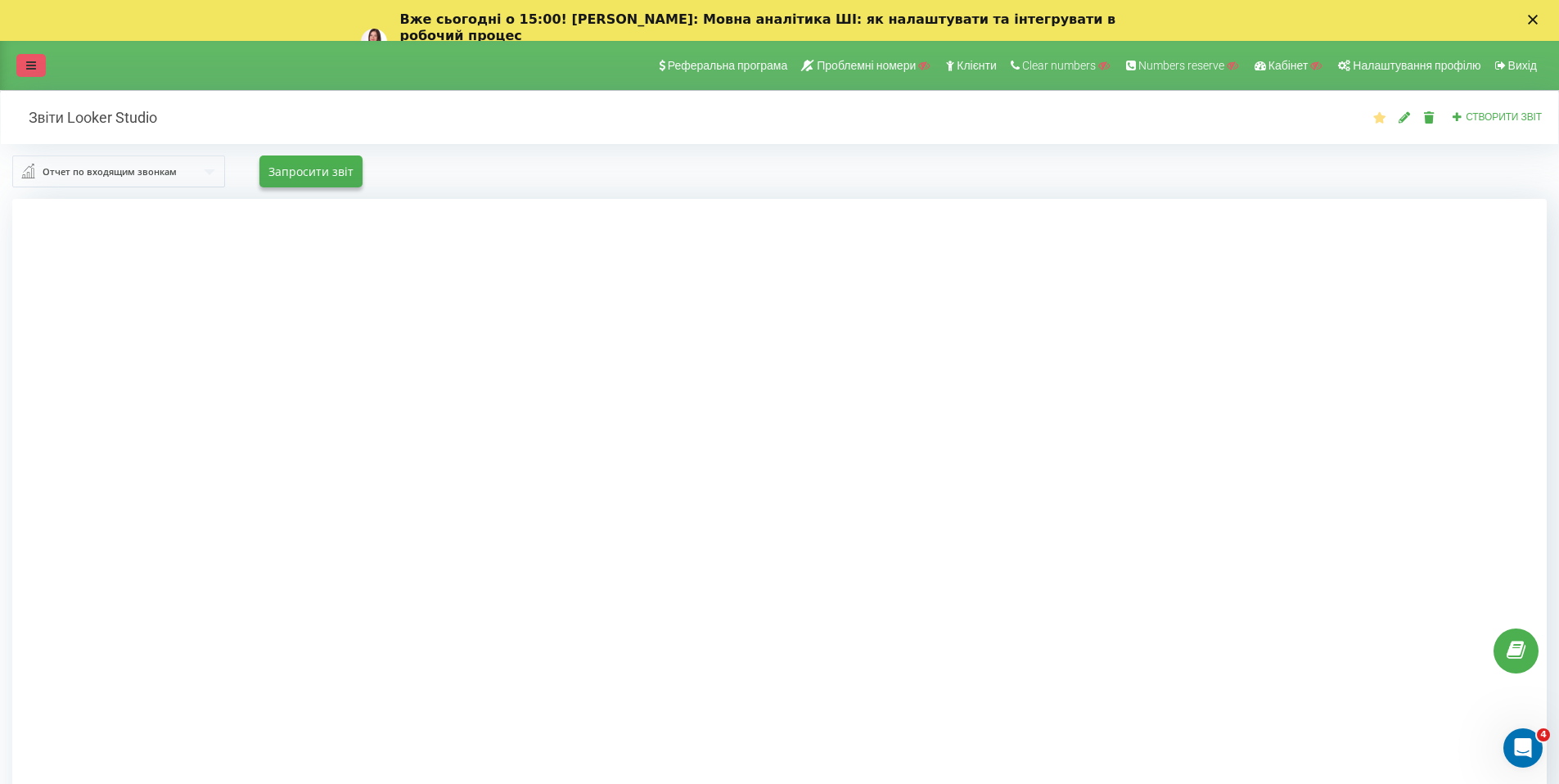
click at [38, 63] on link at bounding box center [31, 65] width 29 height 23
